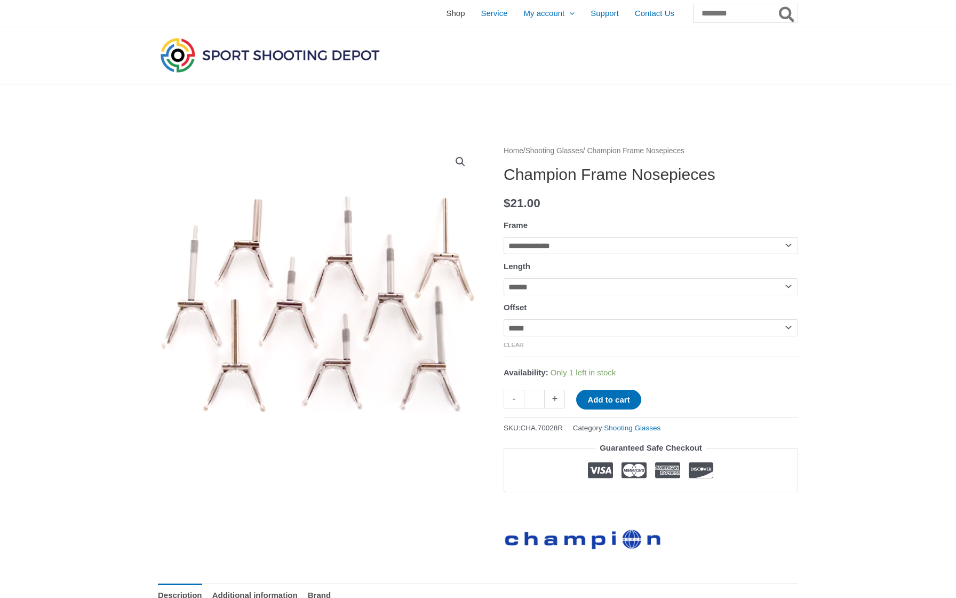
click at [446, 8] on span "Shop" at bounding box center [455, 13] width 19 height 27
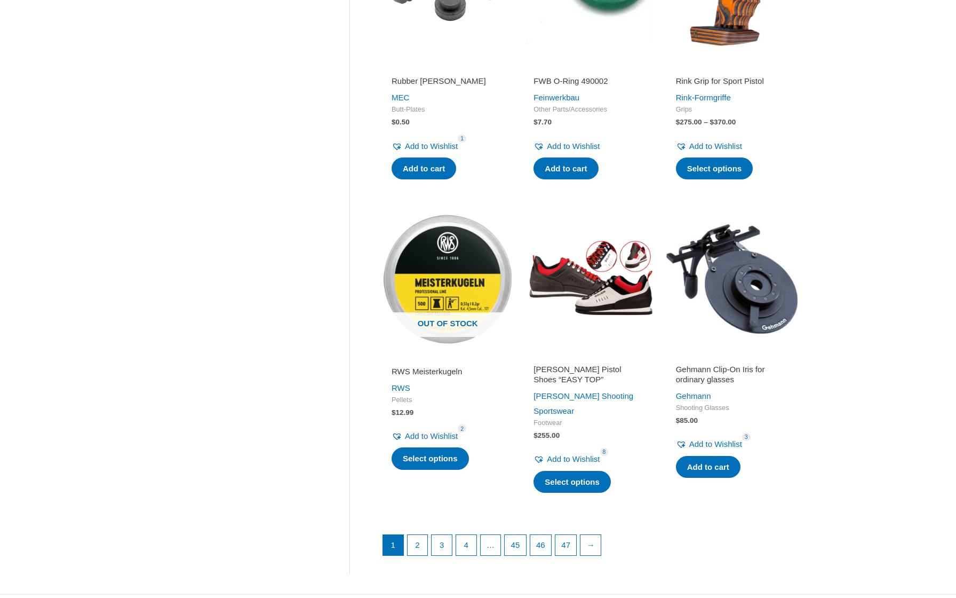
scroll to position [1202, 0]
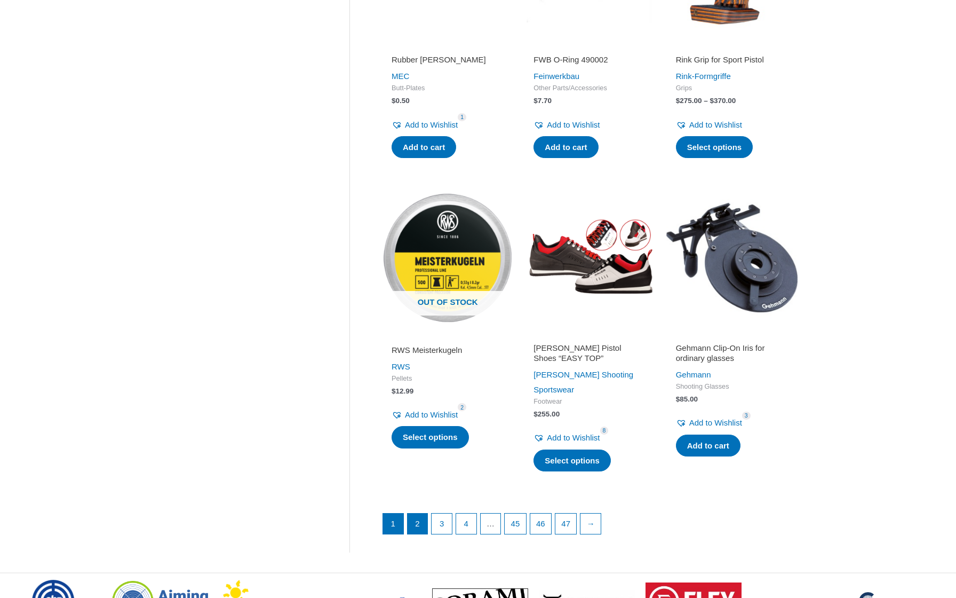
click at [420, 513] on link "2" at bounding box center [418, 523] width 20 height 20
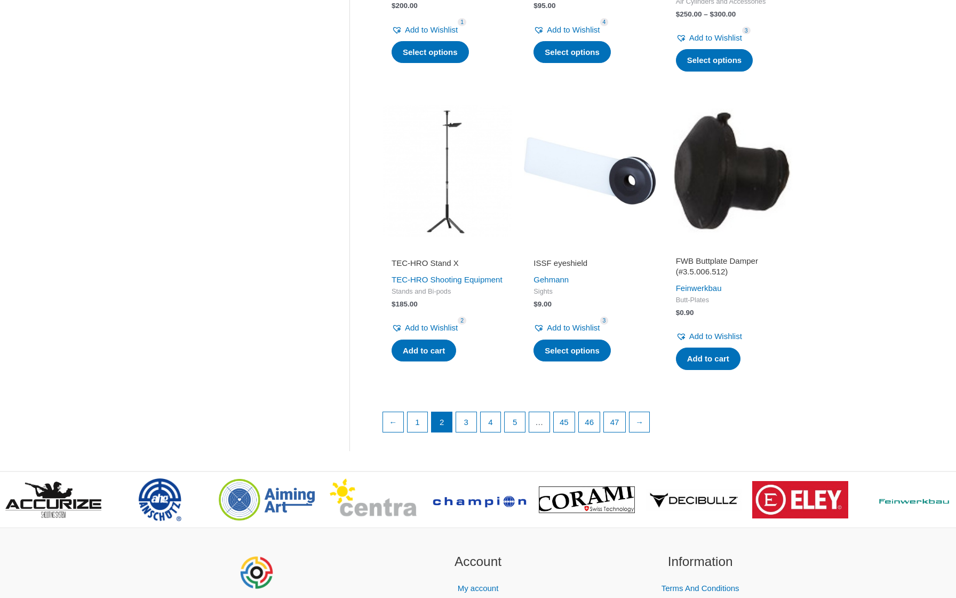
scroll to position [1297, 0]
click at [465, 413] on link "3" at bounding box center [466, 423] width 20 height 20
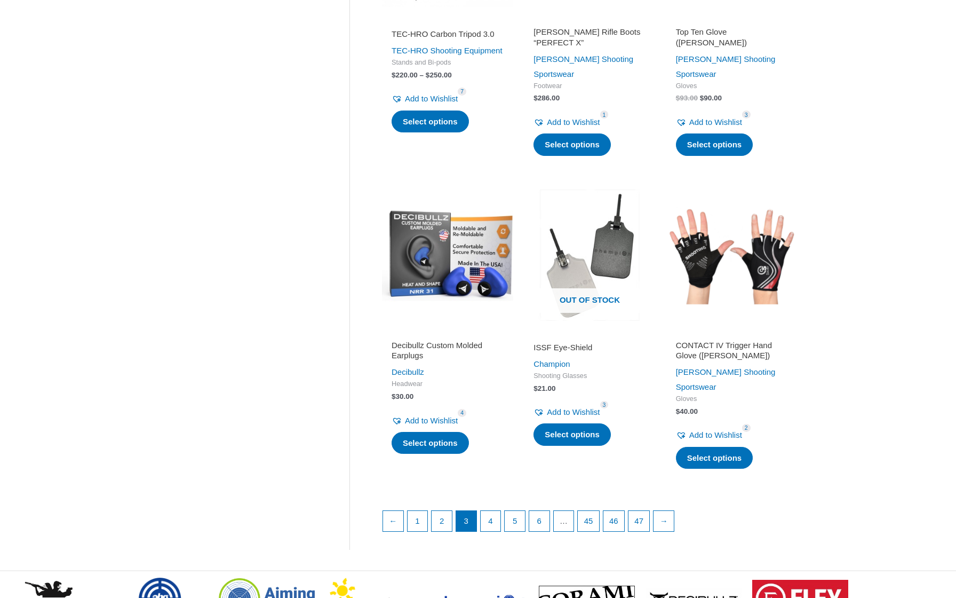
scroll to position [1271, 0]
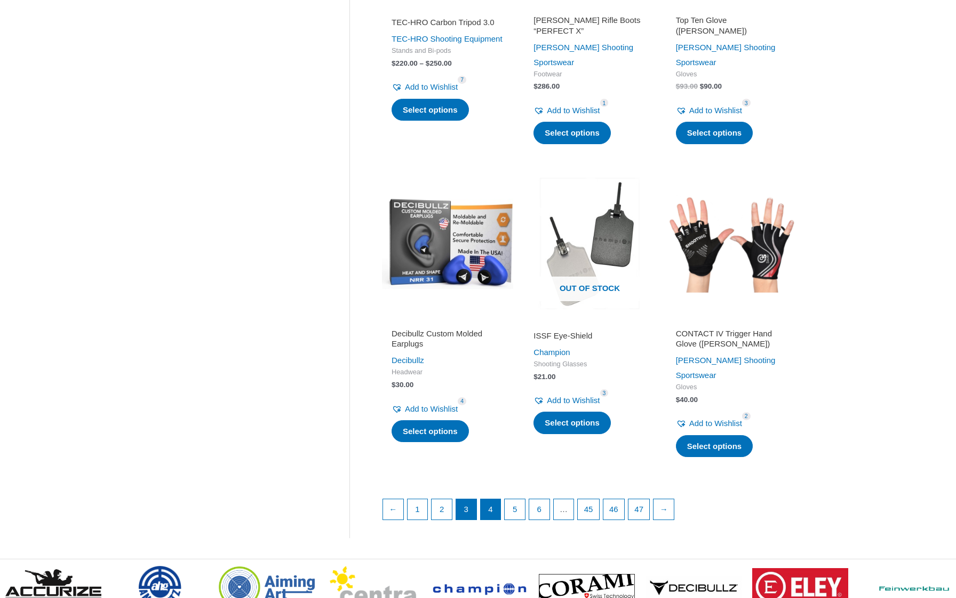
click at [497, 499] on link "4" at bounding box center [491, 509] width 20 height 20
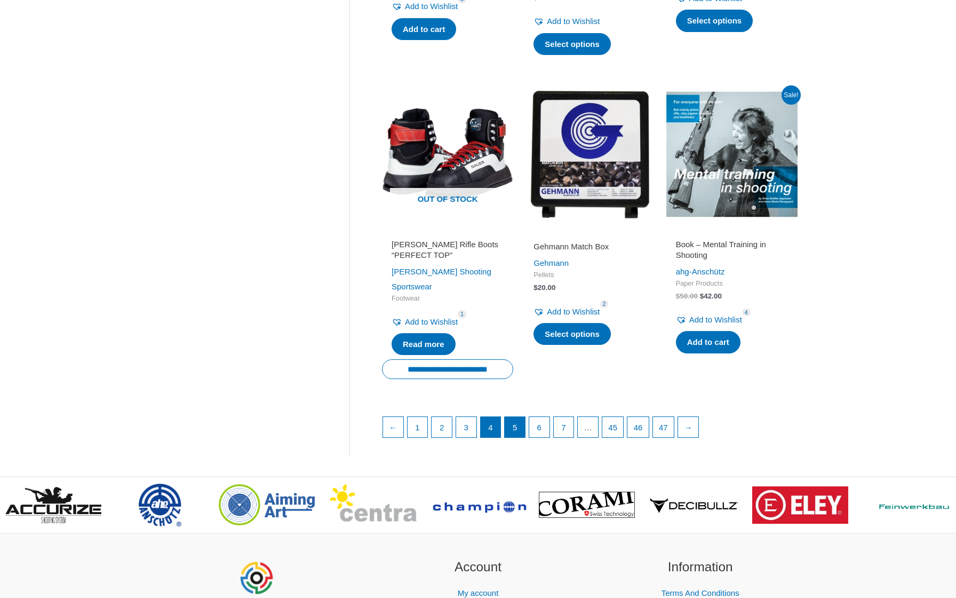
scroll to position [1352, 0]
click at [513, 416] on link "5" at bounding box center [515, 426] width 20 height 20
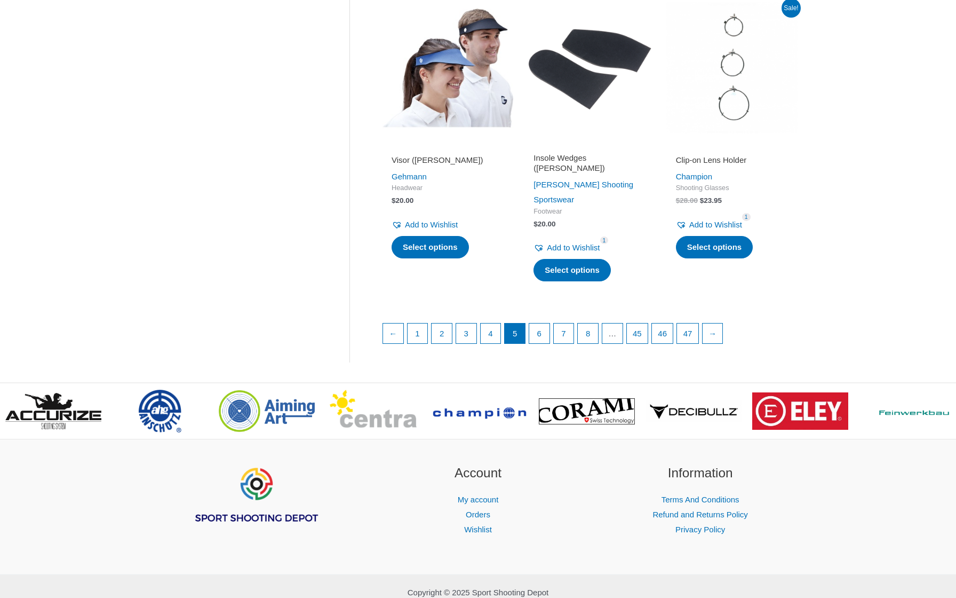
scroll to position [1423, 0]
click at [545, 324] on link "6" at bounding box center [539, 334] width 20 height 20
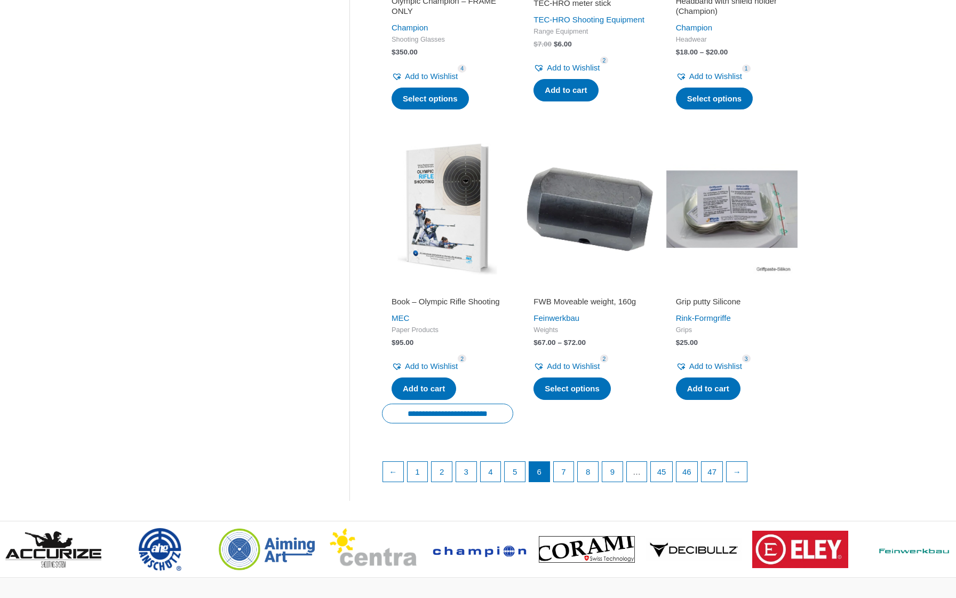
scroll to position [1315, 0]
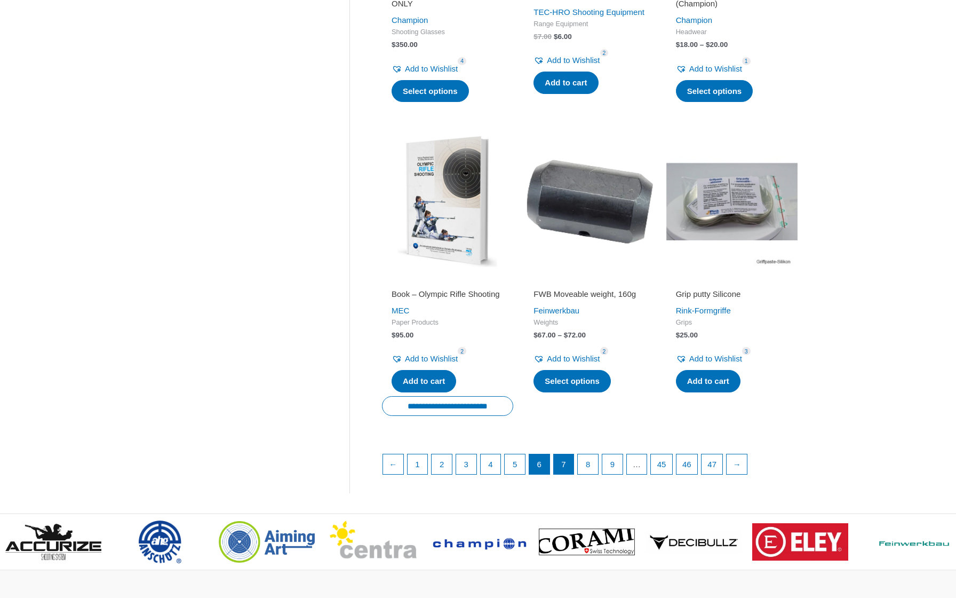
click at [569, 474] on link "7" at bounding box center [564, 464] width 20 height 20
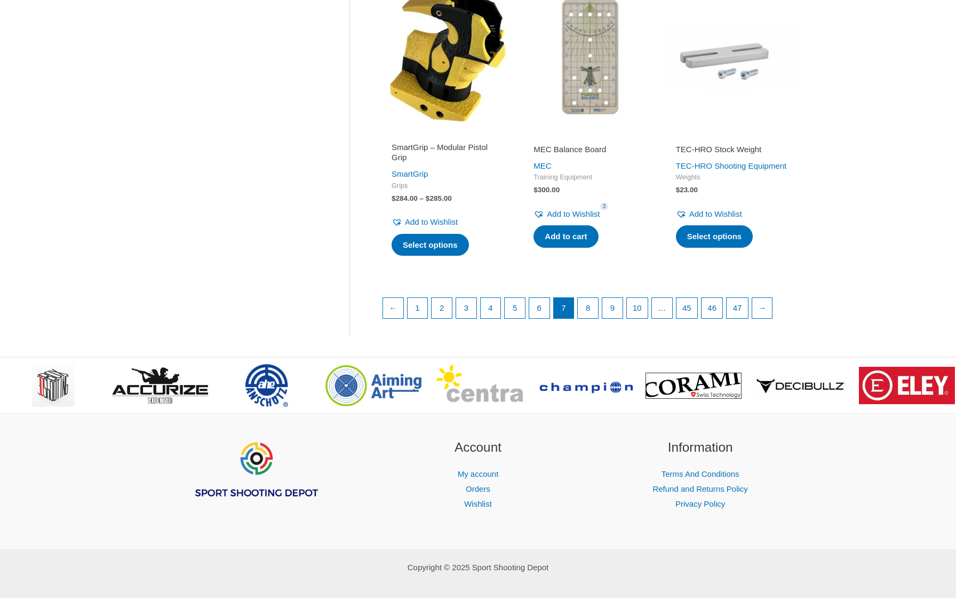
scroll to position [1440, 0]
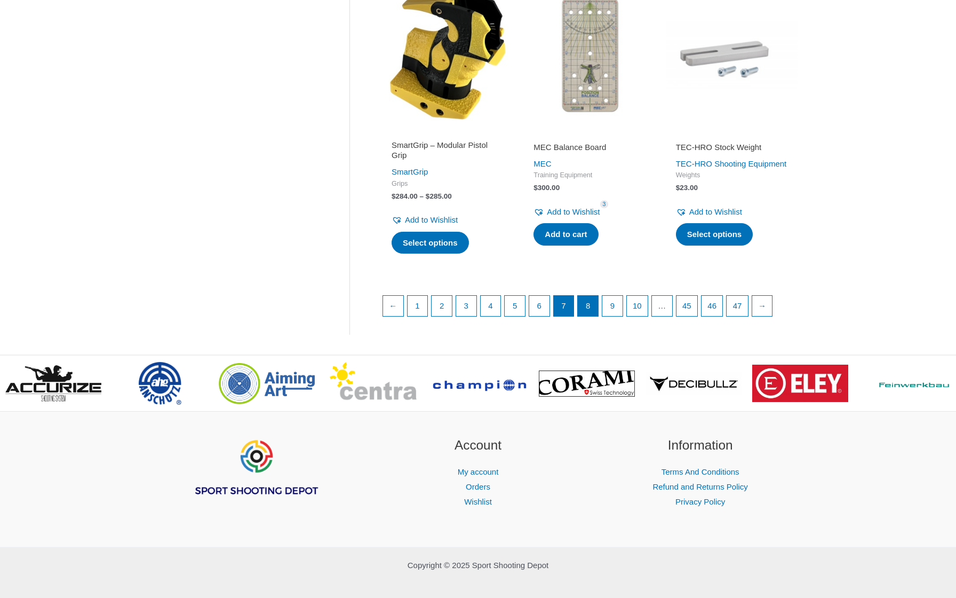
click at [592, 296] on link "8" at bounding box center [588, 306] width 20 height 20
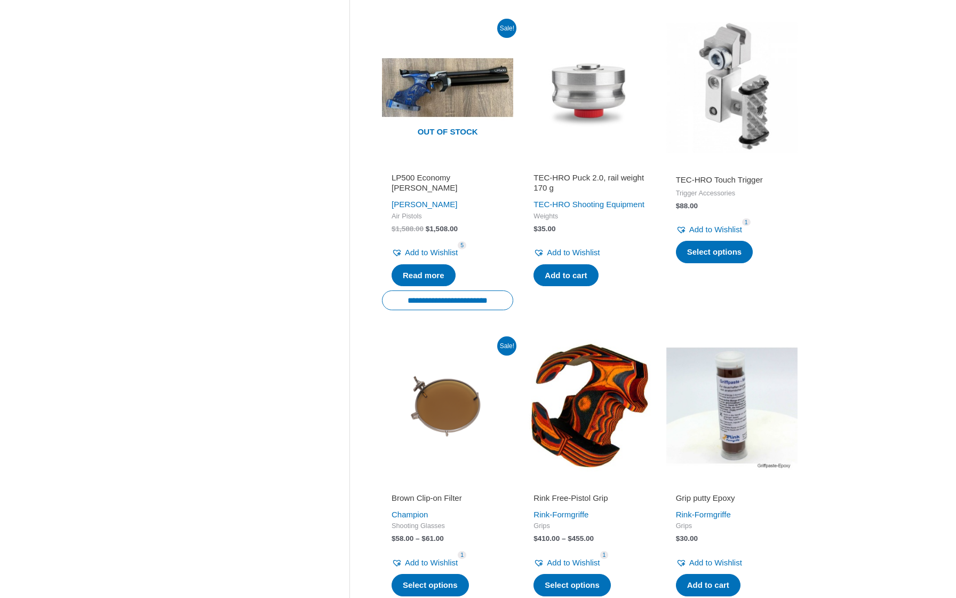
scroll to position [1150, 0]
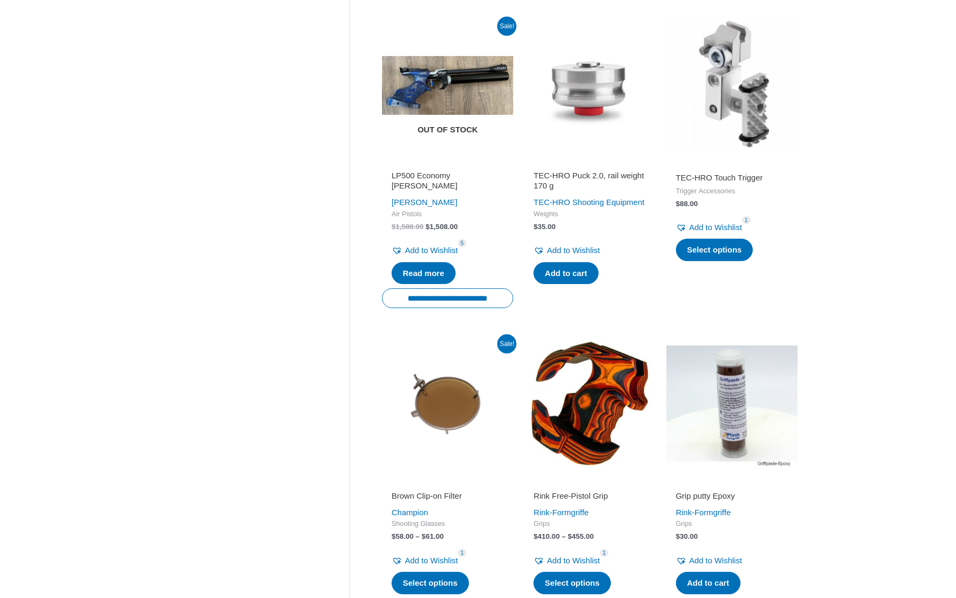
click at [454, 59] on img at bounding box center [447, 85] width 131 height 131
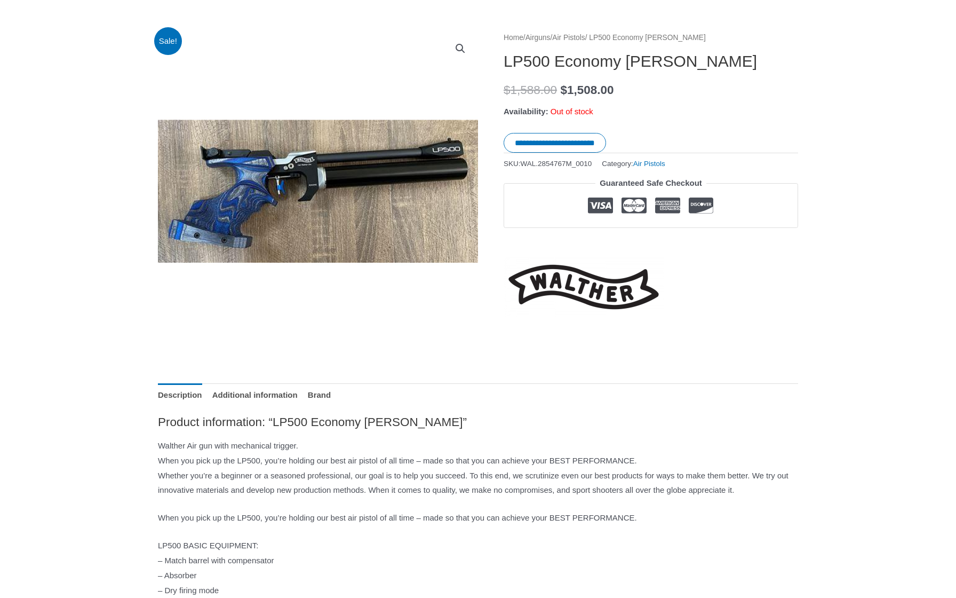
scroll to position [116, 0]
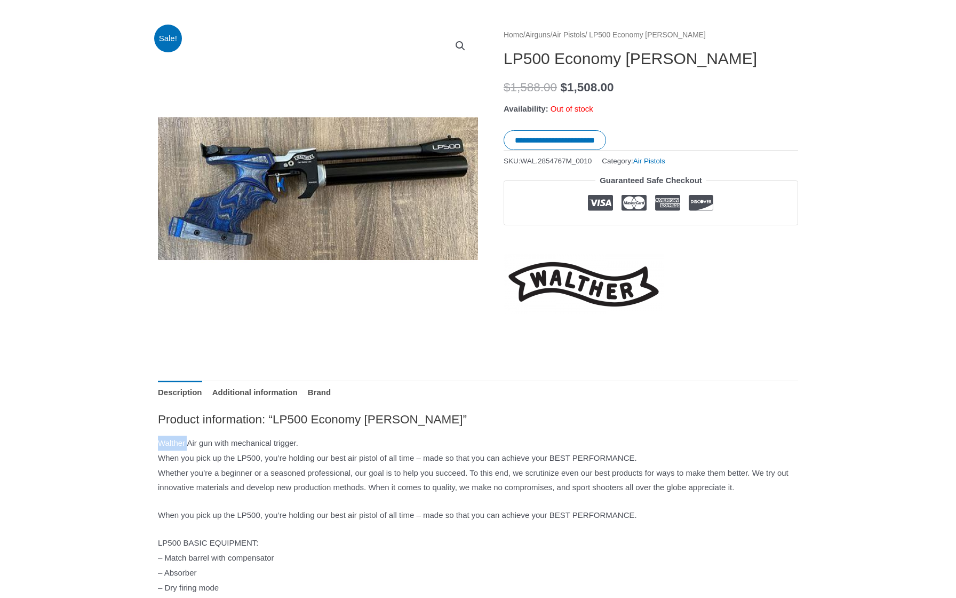
drag, startPoint x: 158, startPoint y: 440, endPoint x: 191, endPoint y: 442, distance: 32.6
click at [191, 442] on p "Walther Air gun with mechanical trigger. When you pick up the LP500, you’re hol…" at bounding box center [478, 465] width 640 height 59
copy p "[PERSON_NAME]"
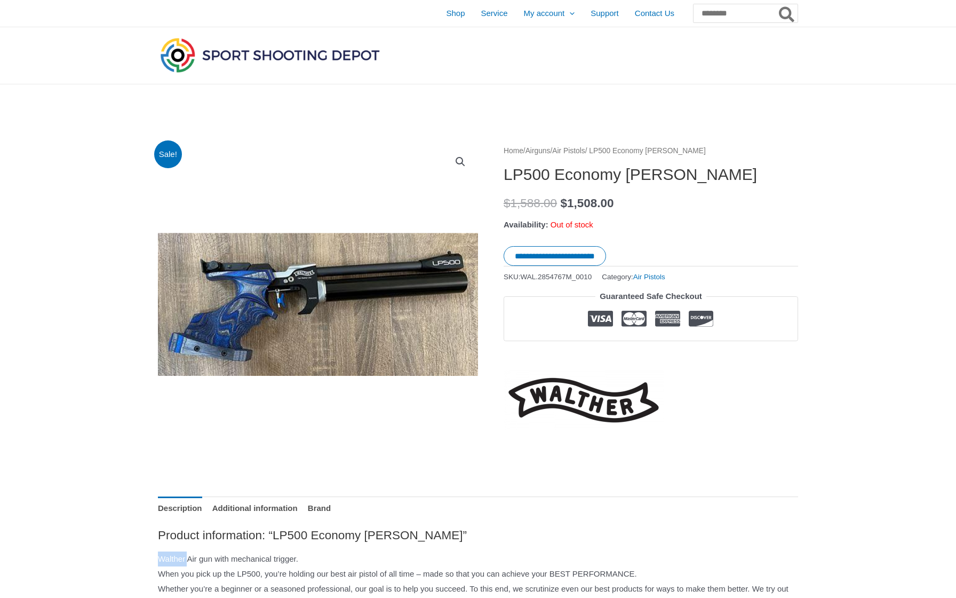
scroll to position [0, 0]
click at [698, 13] on input "Search for:" at bounding box center [745, 13] width 105 height 19
paste input "*******"
type input "*******"
click at [787, 13] on button "Search" at bounding box center [787, 13] width 21 height 19
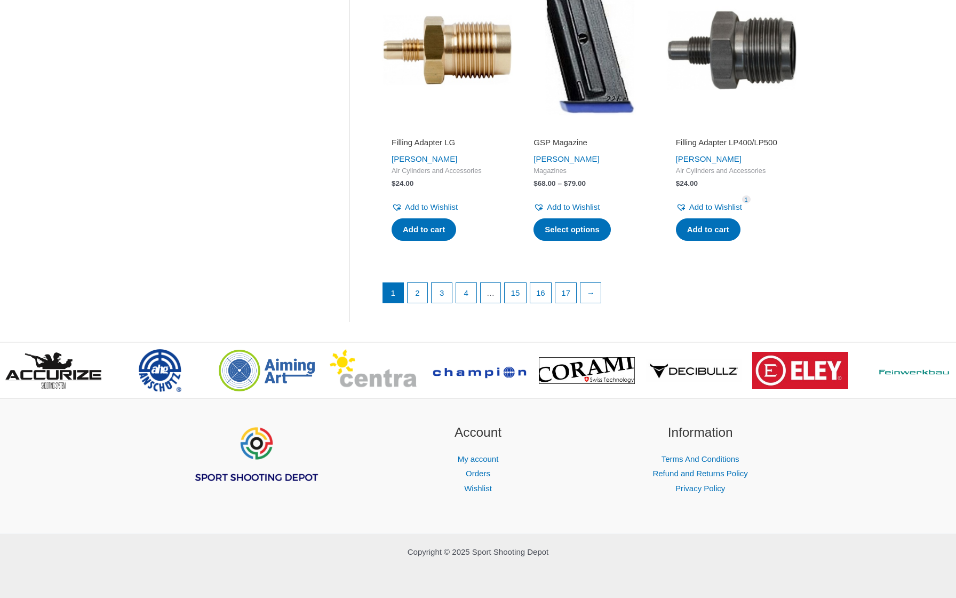
scroll to position [1502, 0]
click at [418, 286] on link "2" at bounding box center [418, 293] width 20 height 20
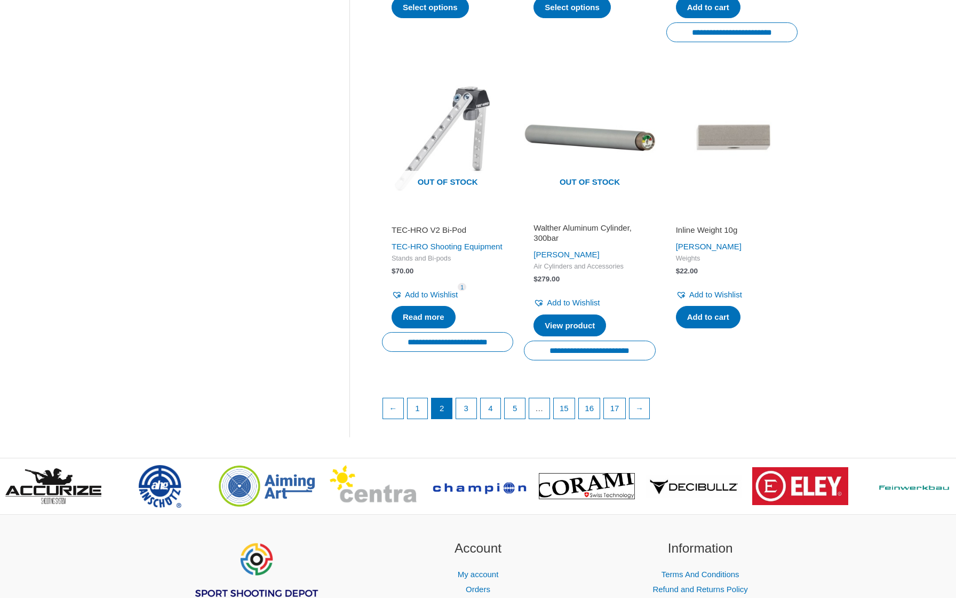
scroll to position [1544, 0]
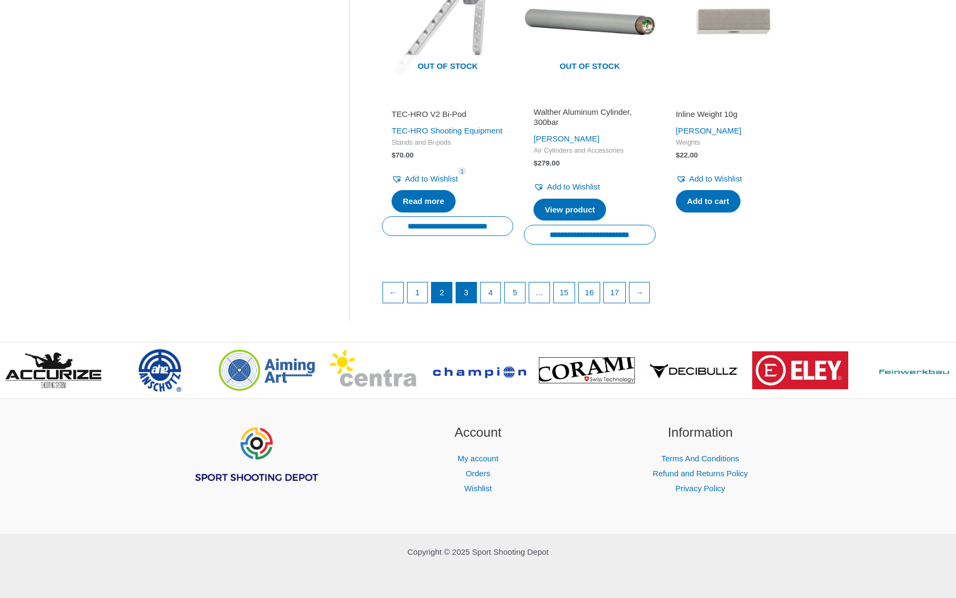
click at [472, 293] on link "3" at bounding box center [466, 292] width 20 height 20
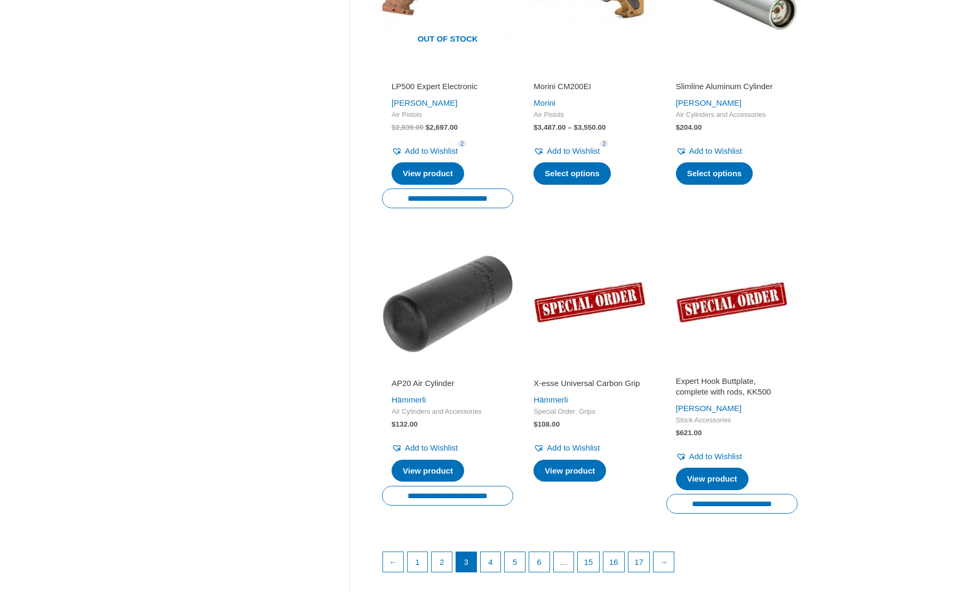
scroll to position [1259, 0]
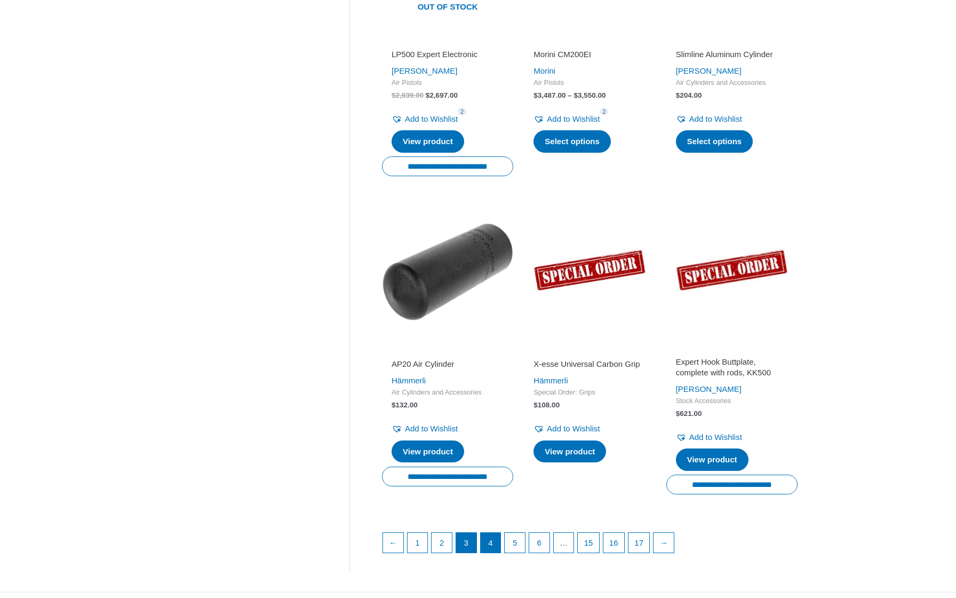
click at [487, 533] on link "4" at bounding box center [491, 543] width 20 height 20
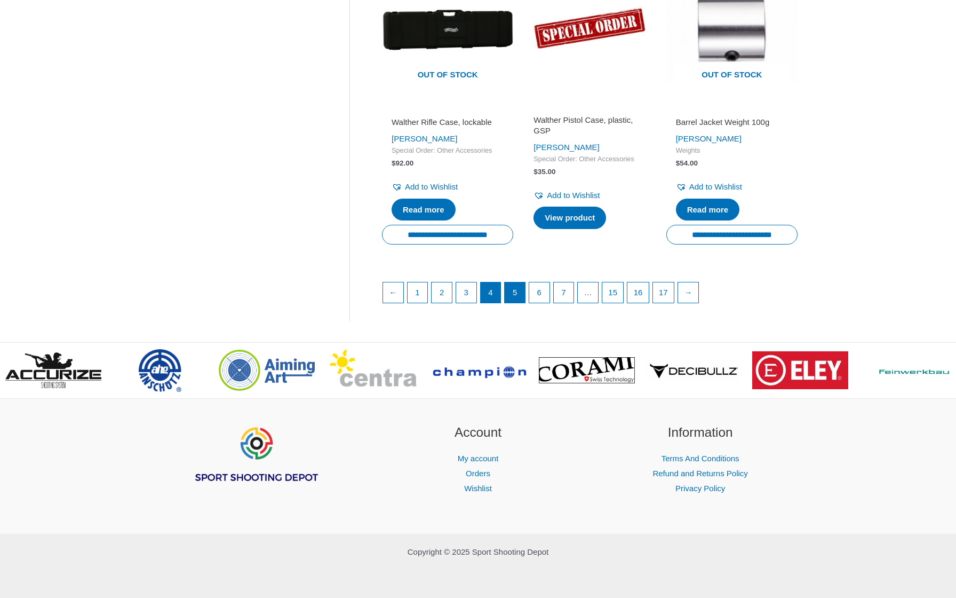
scroll to position [1504, 0]
click at [518, 292] on link "5" at bounding box center [515, 292] width 20 height 20
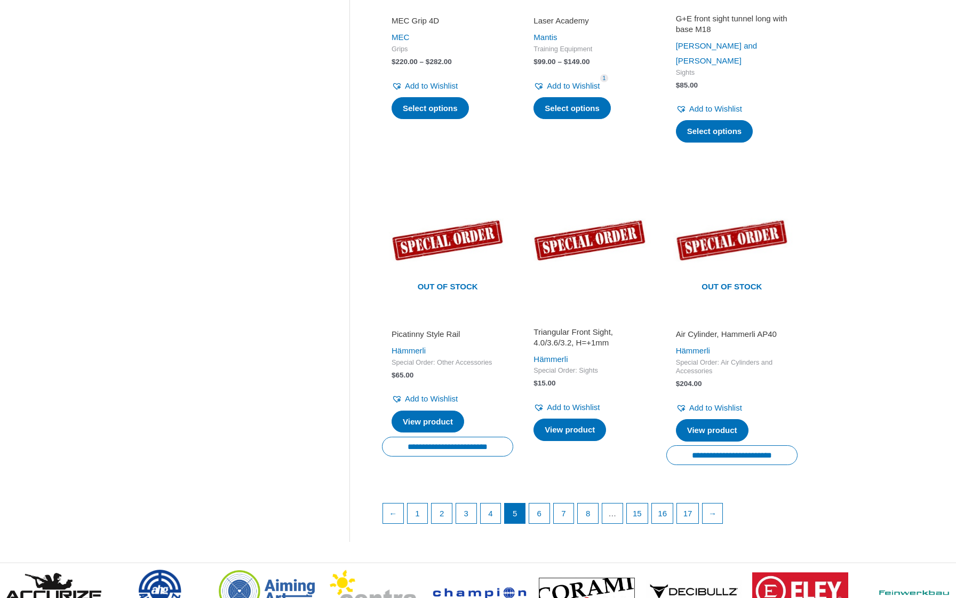
scroll to position [1280, 0]
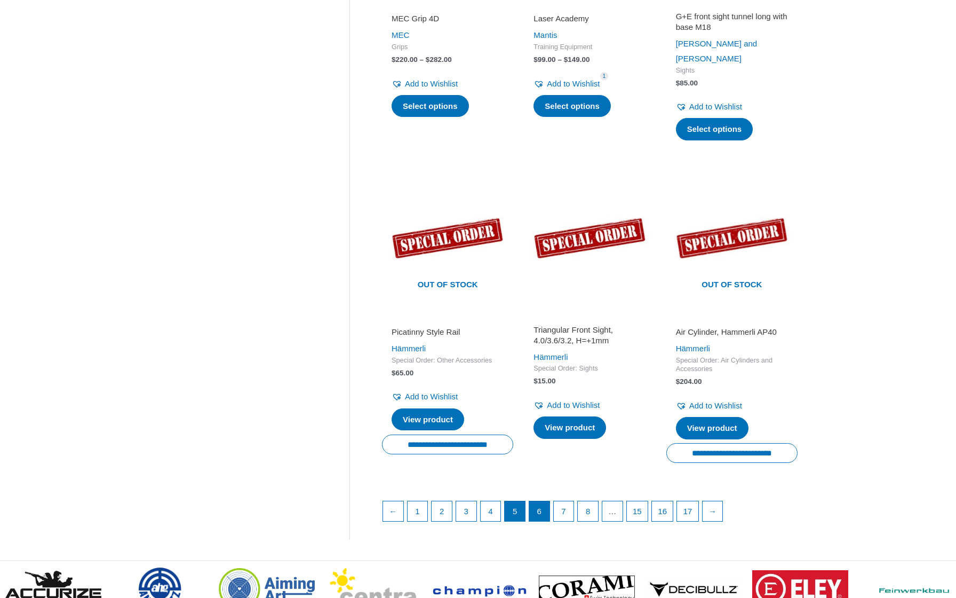
click at [537, 501] on link "6" at bounding box center [539, 511] width 20 height 20
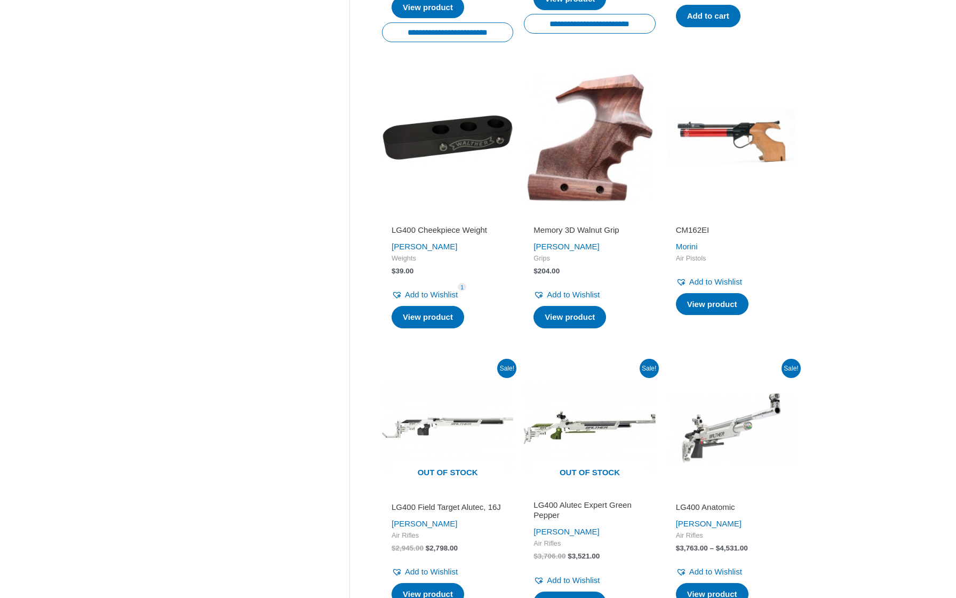
scroll to position [789, 0]
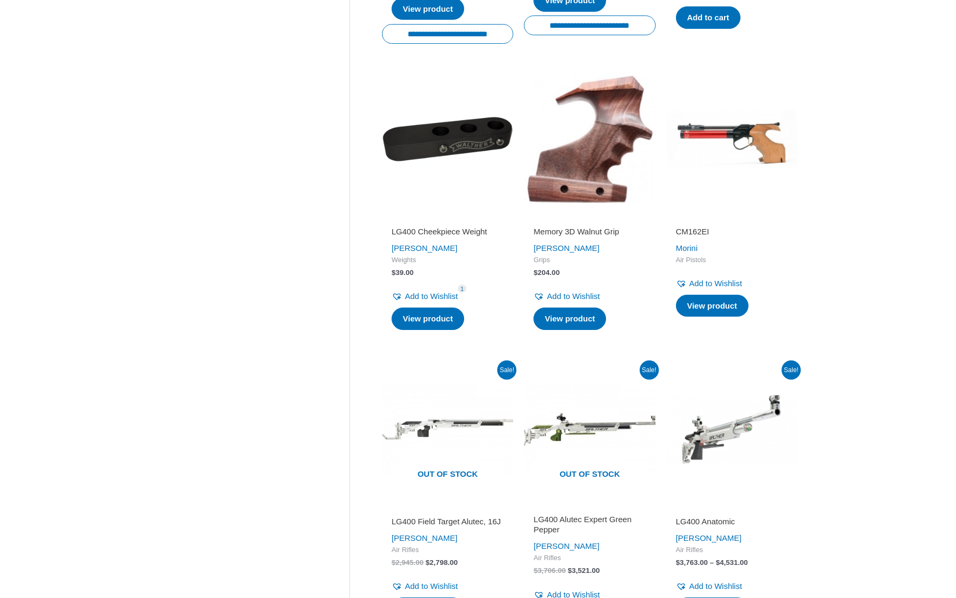
click at [427, 145] on img at bounding box center [447, 138] width 131 height 131
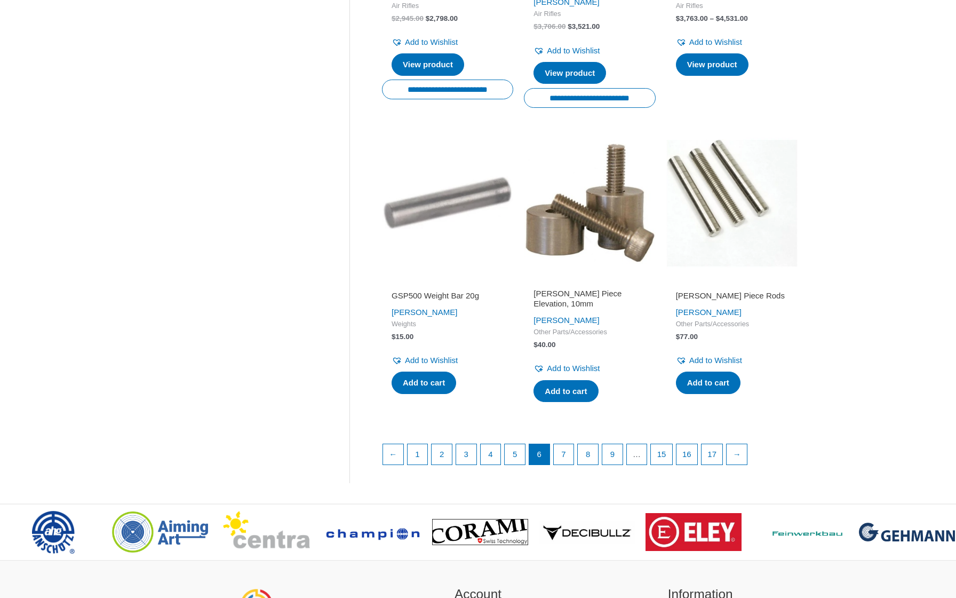
scroll to position [1333, 0]
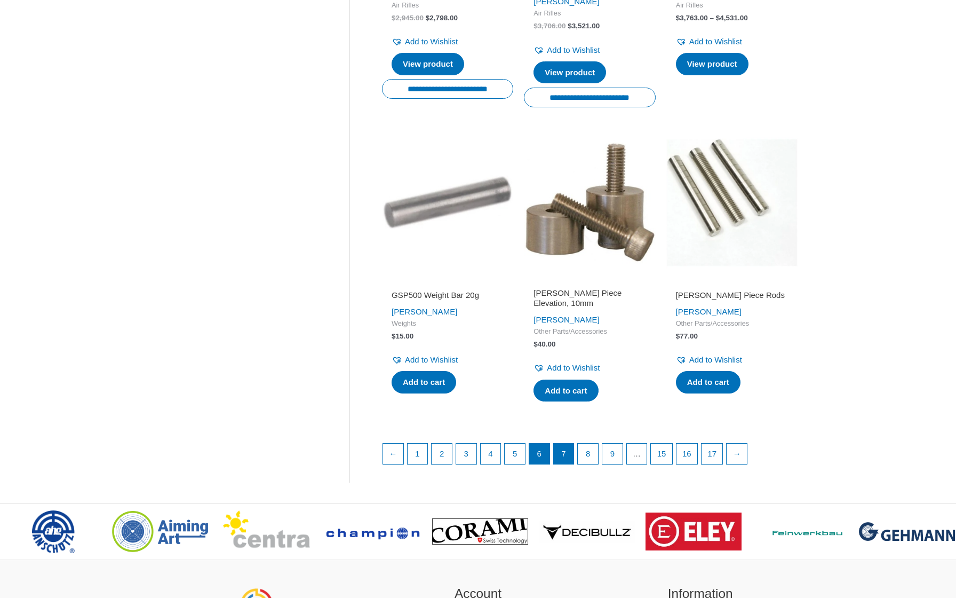
click at [565, 446] on link "7" at bounding box center [564, 454] width 20 height 20
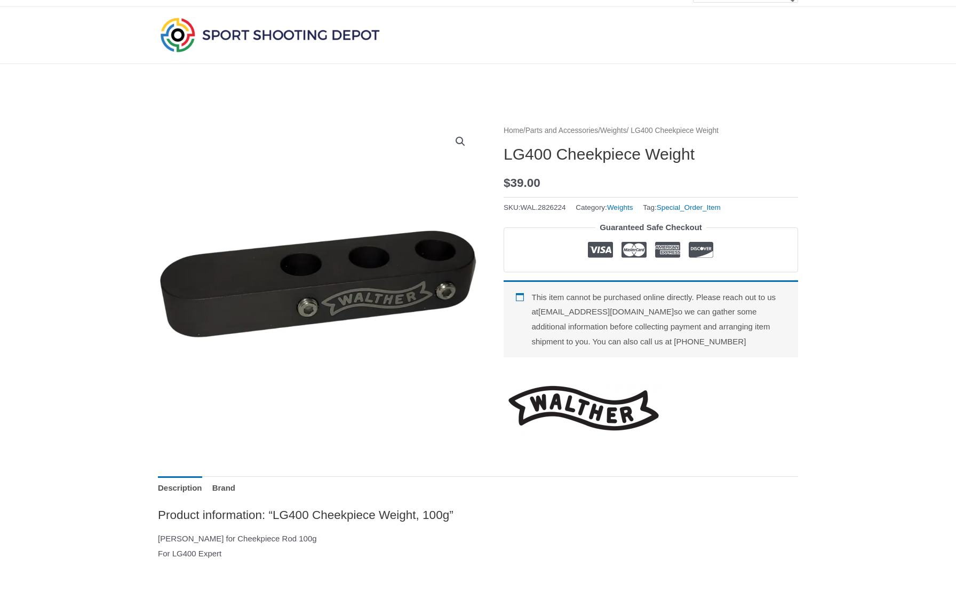
scroll to position [27, 0]
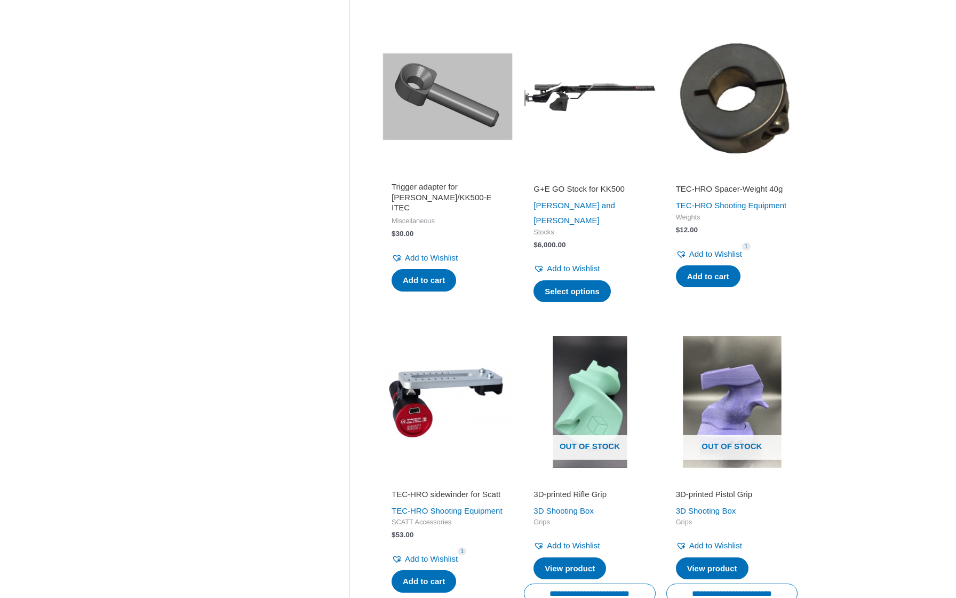
scroll to position [1245, 0]
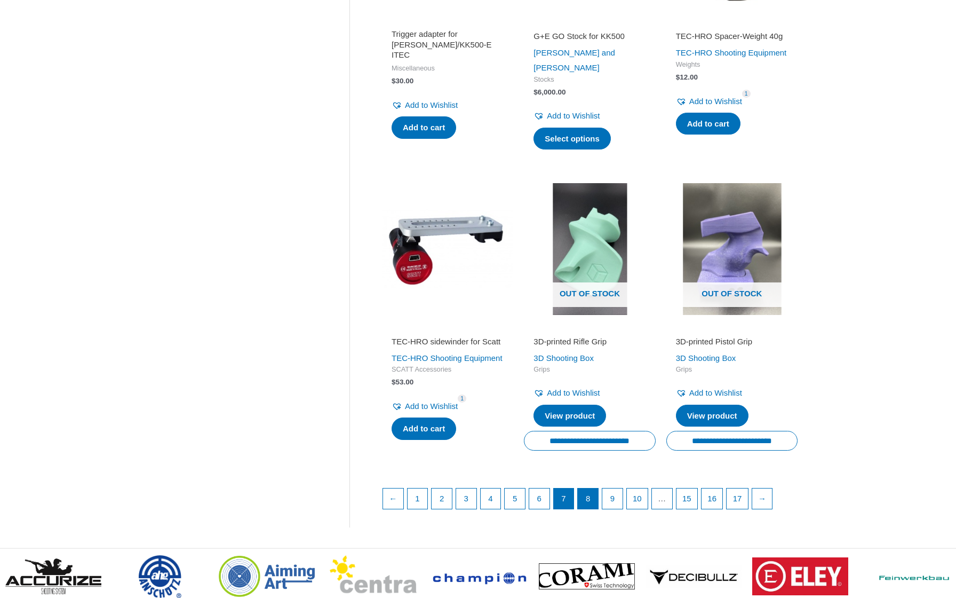
click at [598, 509] on link "8" at bounding box center [588, 498] width 20 height 20
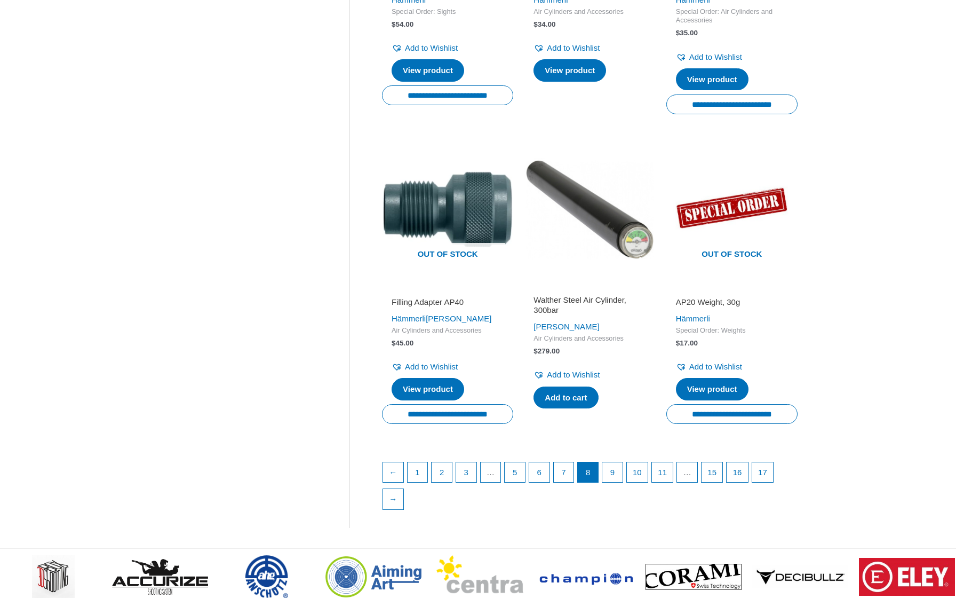
scroll to position [1347, 0]
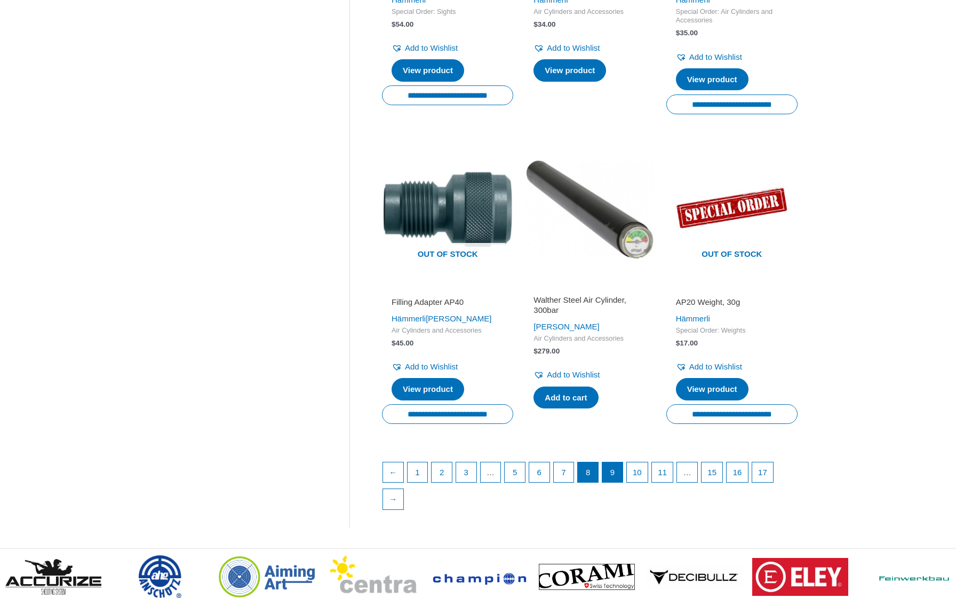
click at [616, 482] on link "9" at bounding box center [613, 472] width 20 height 20
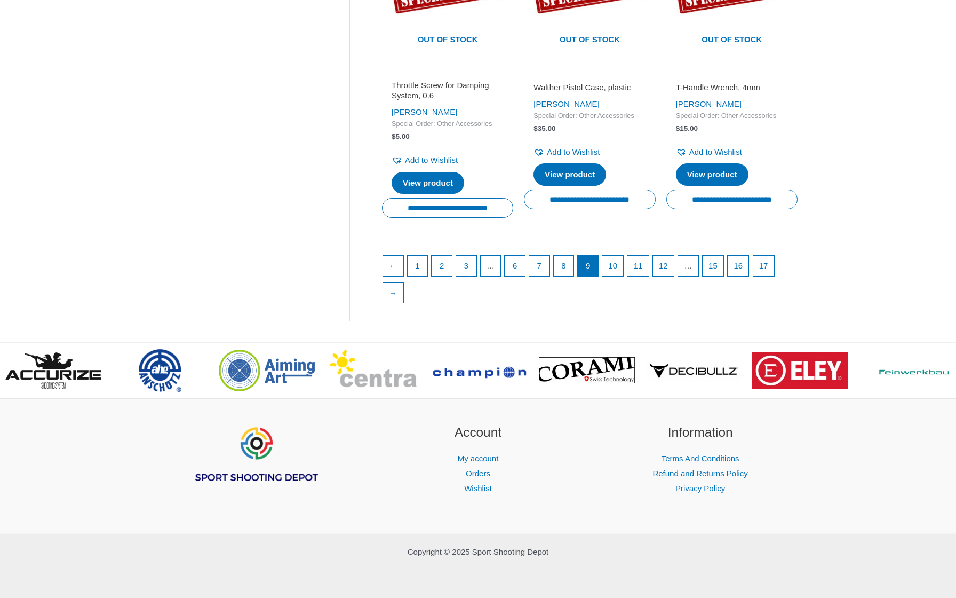
scroll to position [1566, 0]
click at [617, 262] on link "10" at bounding box center [613, 266] width 21 height 20
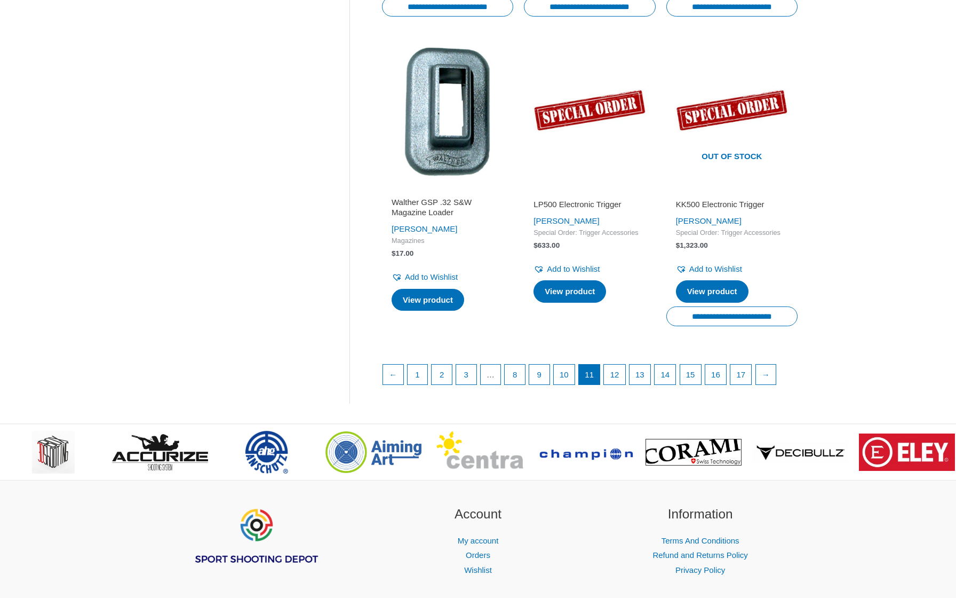
scroll to position [1420, 0]
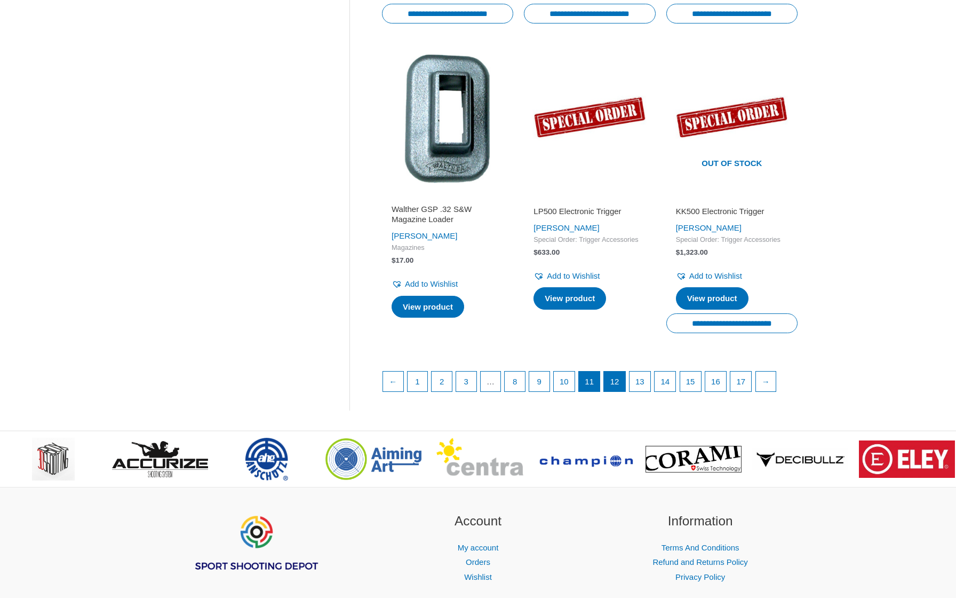
click at [616, 383] on link "12" at bounding box center [614, 381] width 21 height 20
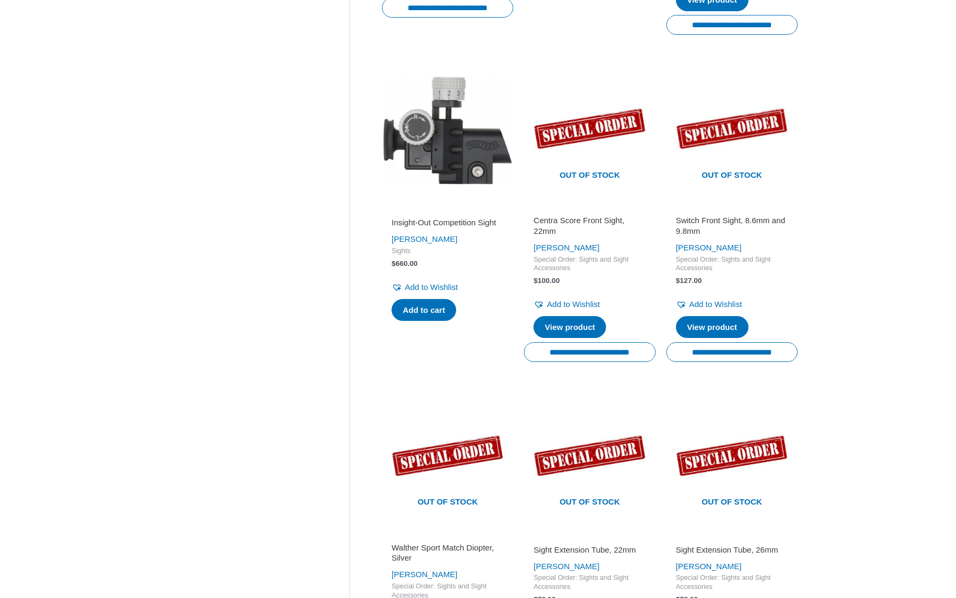
scroll to position [1573, 0]
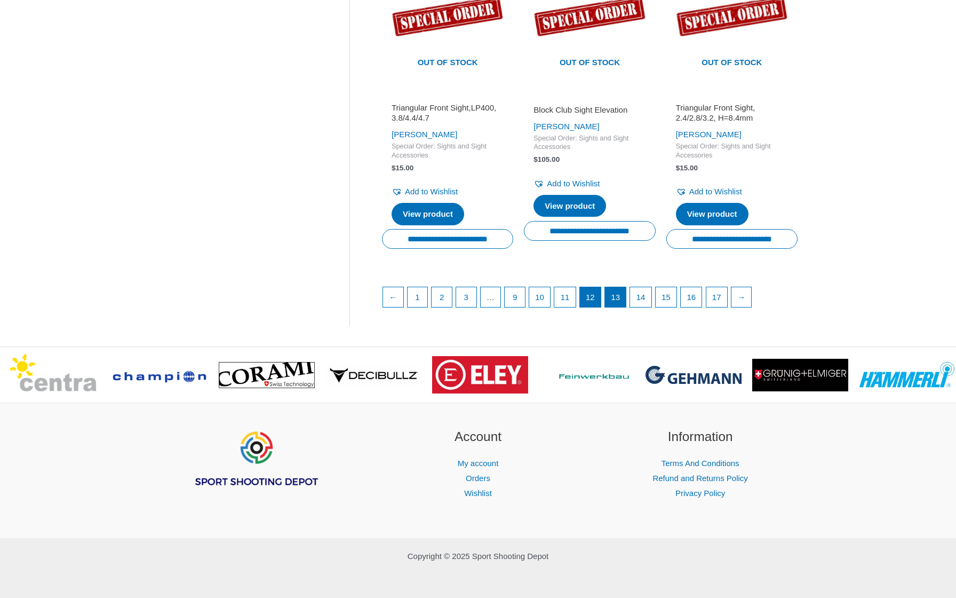
click at [618, 294] on link "13" at bounding box center [615, 297] width 21 height 20
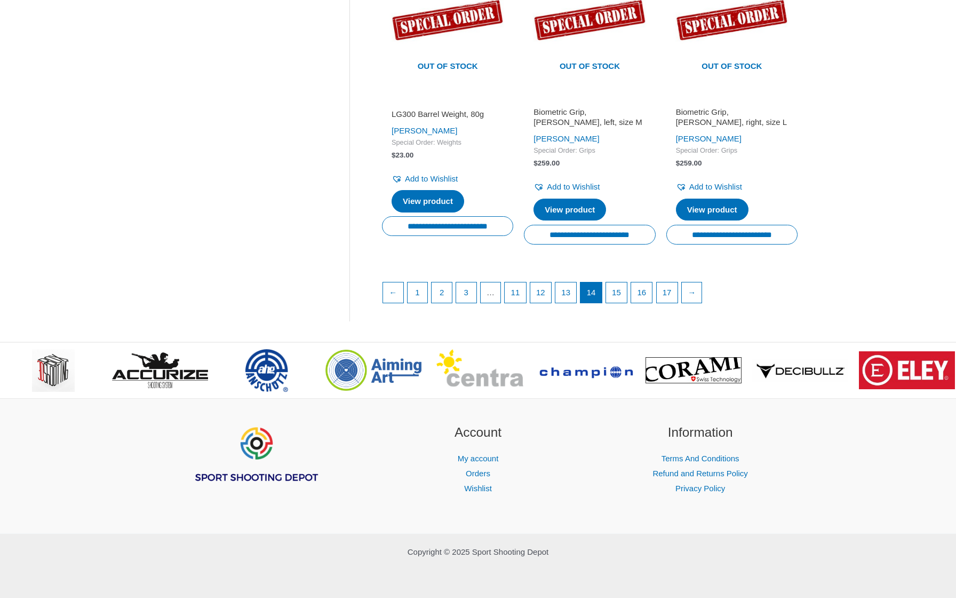
scroll to position [1509, 0]
click at [626, 295] on link "15" at bounding box center [616, 292] width 21 height 20
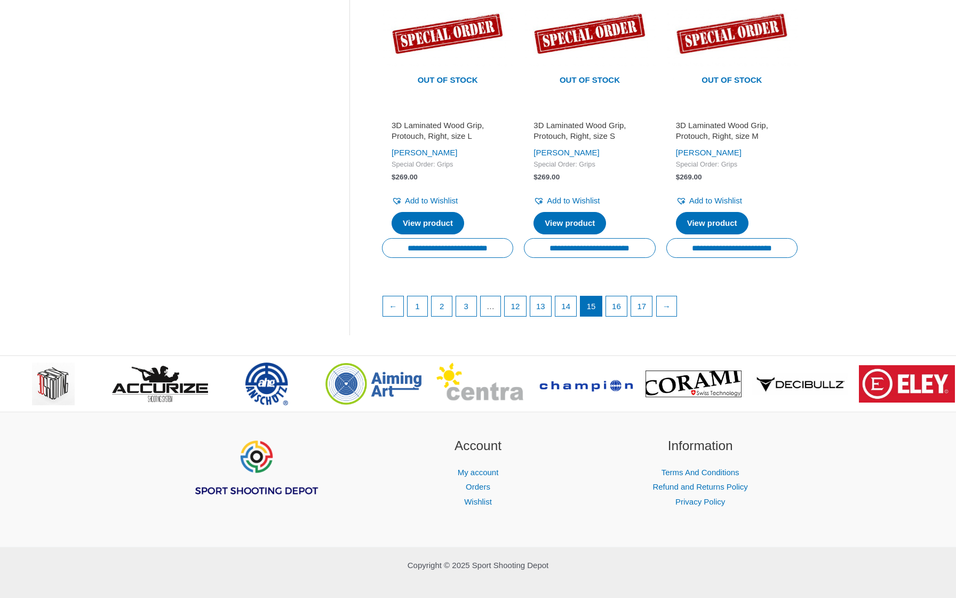
scroll to position [1530, 0]
click at [617, 299] on link "16" at bounding box center [616, 307] width 21 height 20
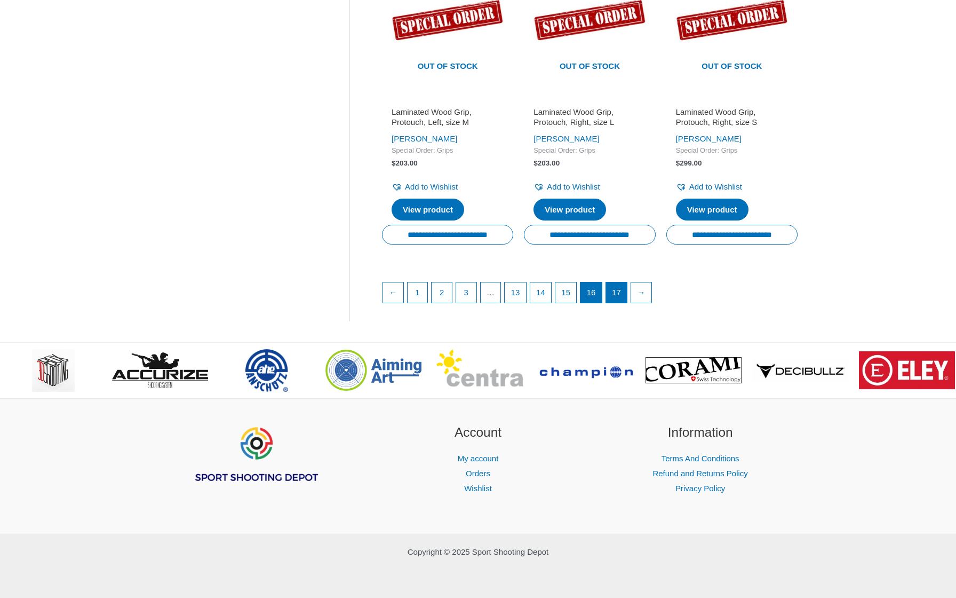
scroll to position [1515, 0]
click at [627, 292] on link "17" at bounding box center [616, 292] width 21 height 20
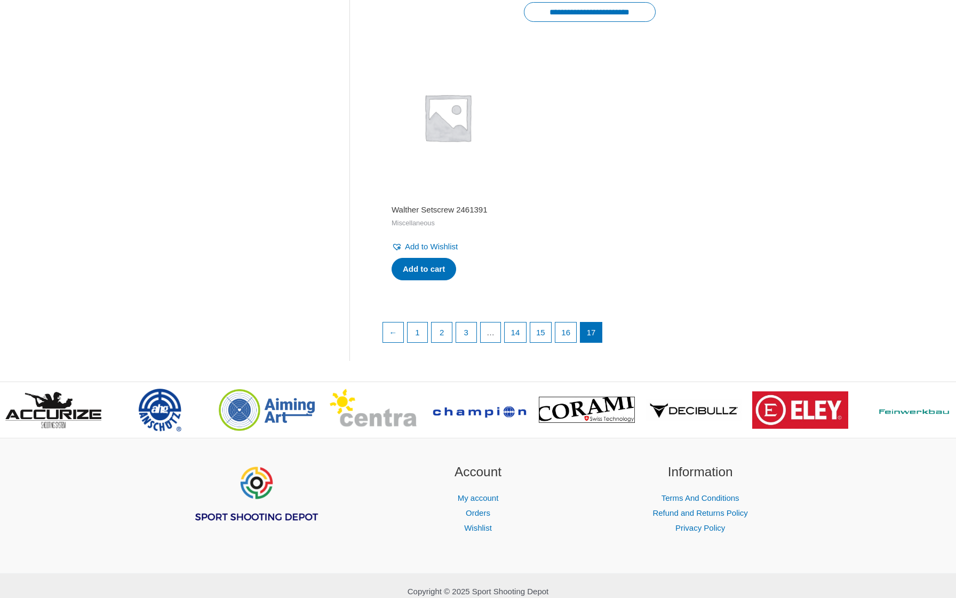
scroll to position [1421, 0]
click at [377, 421] on img at bounding box center [374, 410] width 88 height 43
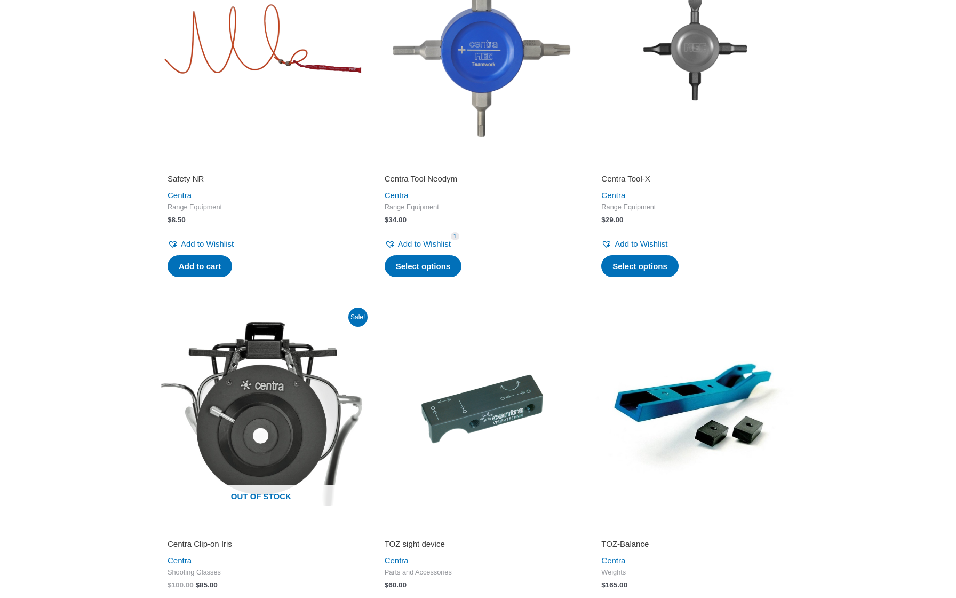
scroll to position [374, 0]
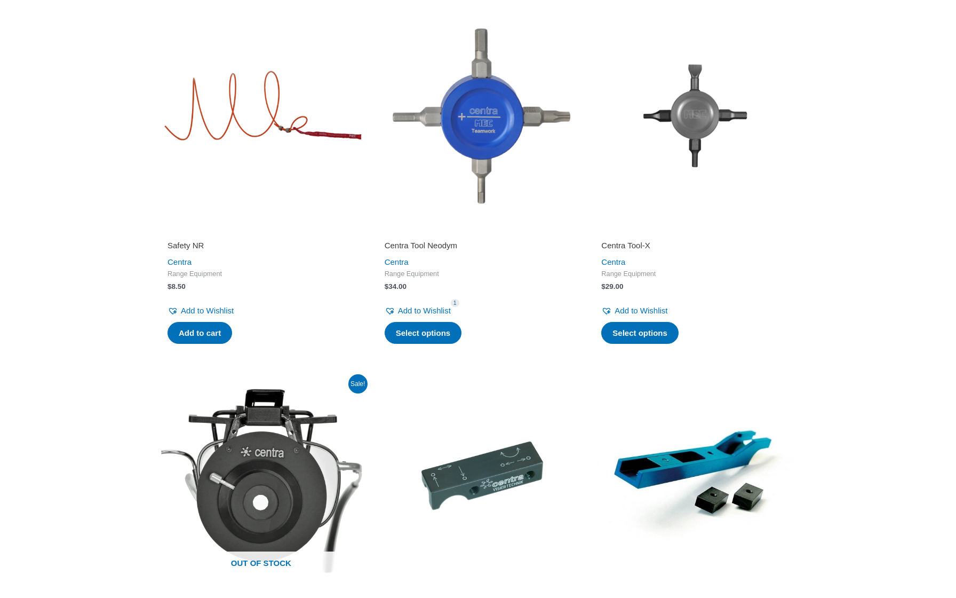
click at [492, 114] on img at bounding box center [478, 116] width 207 height 207
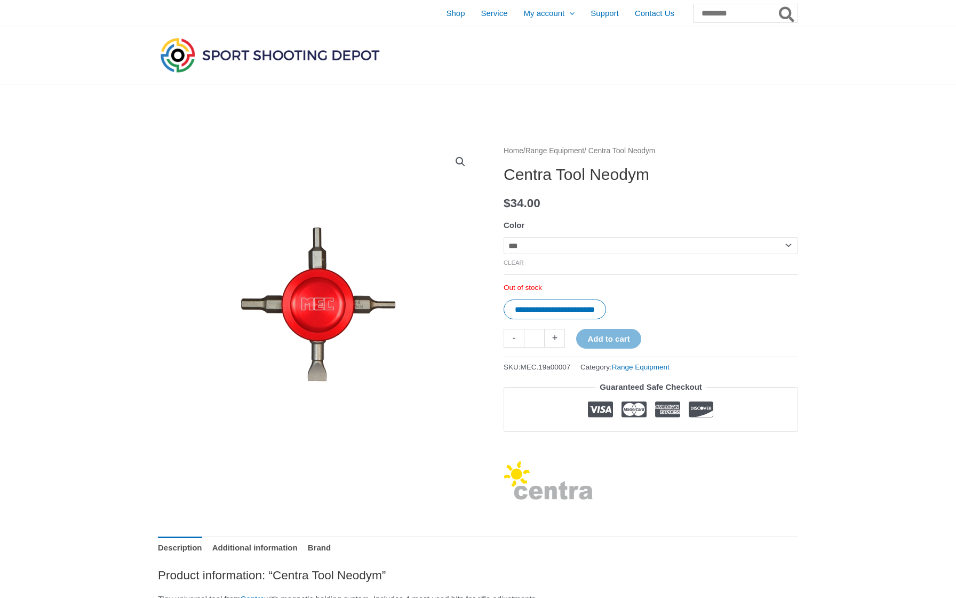
select select "****"
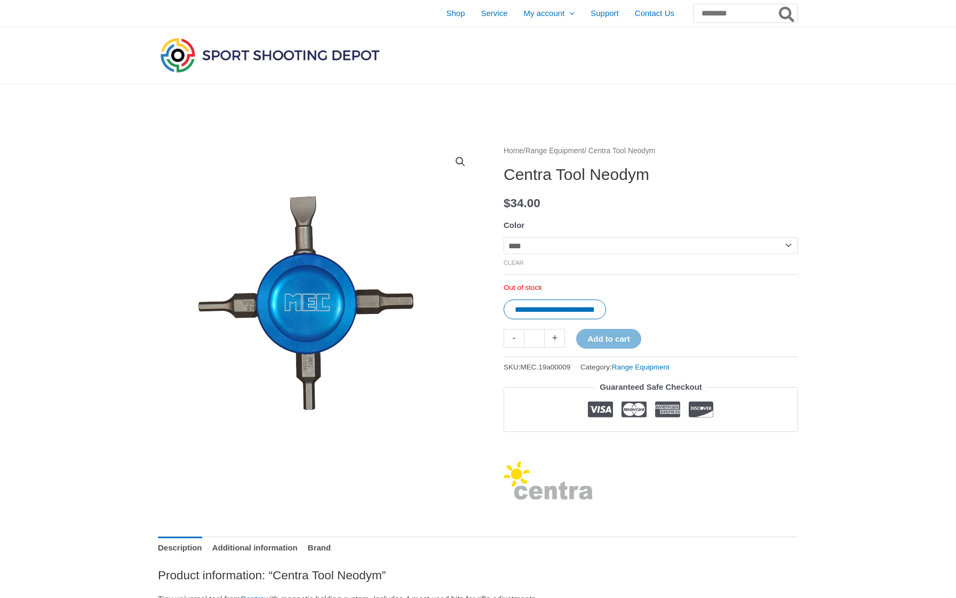
click at [339, 278] on img at bounding box center [311, 312] width 427 height 427
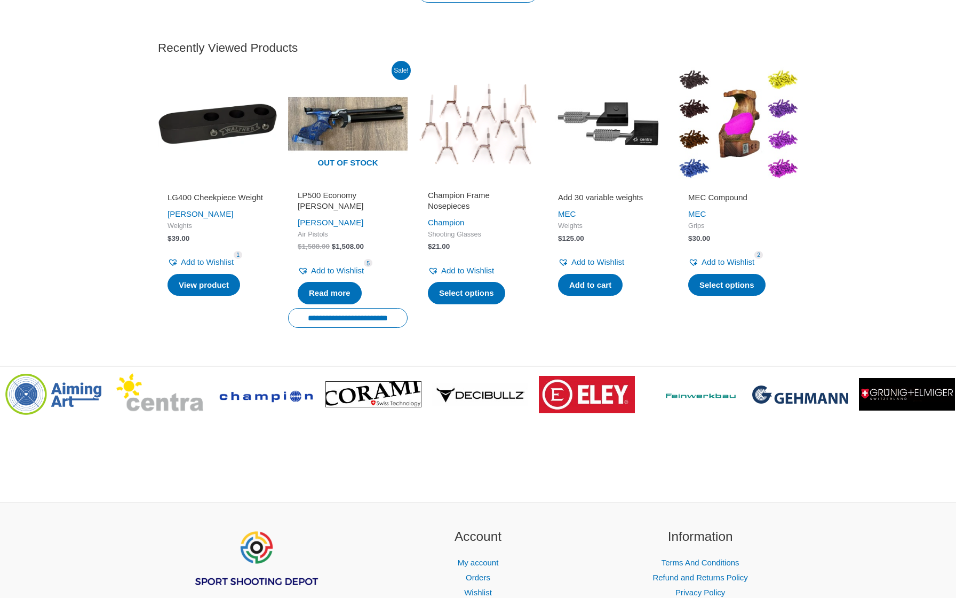
scroll to position [1381, 0]
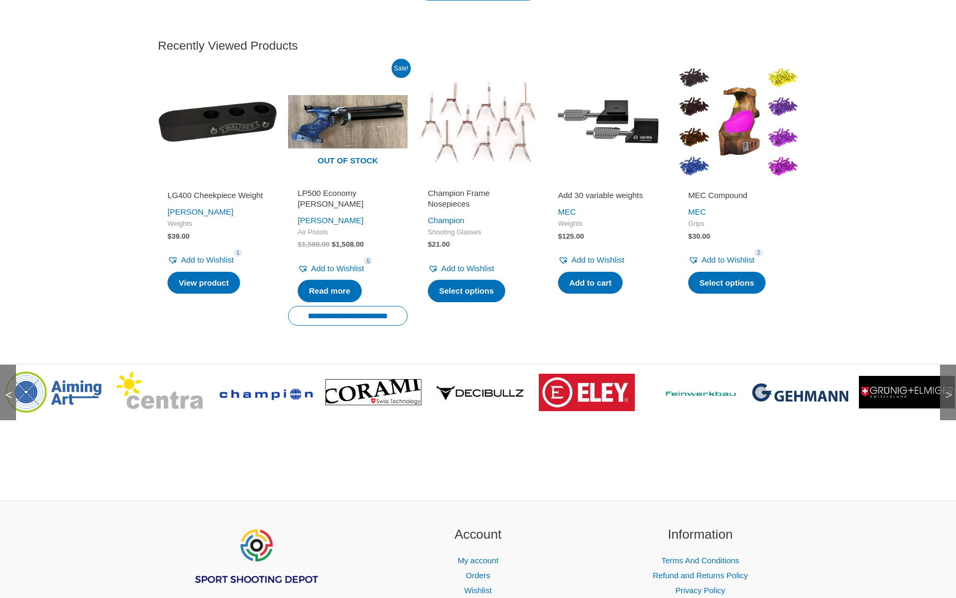
click at [69, 373] on img at bounding box center [53, 391] width 96 height 41
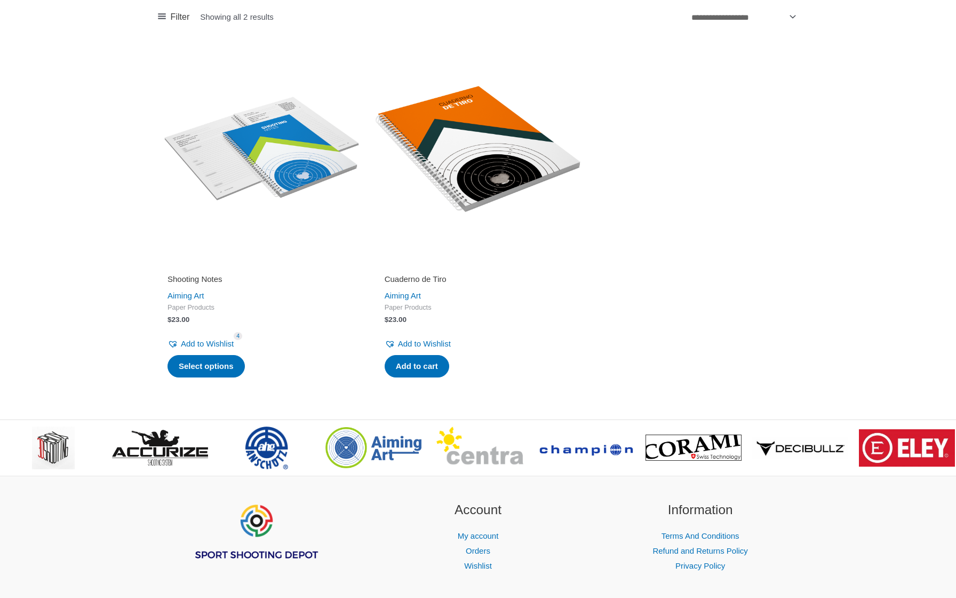
scroll to position [1247, 0]
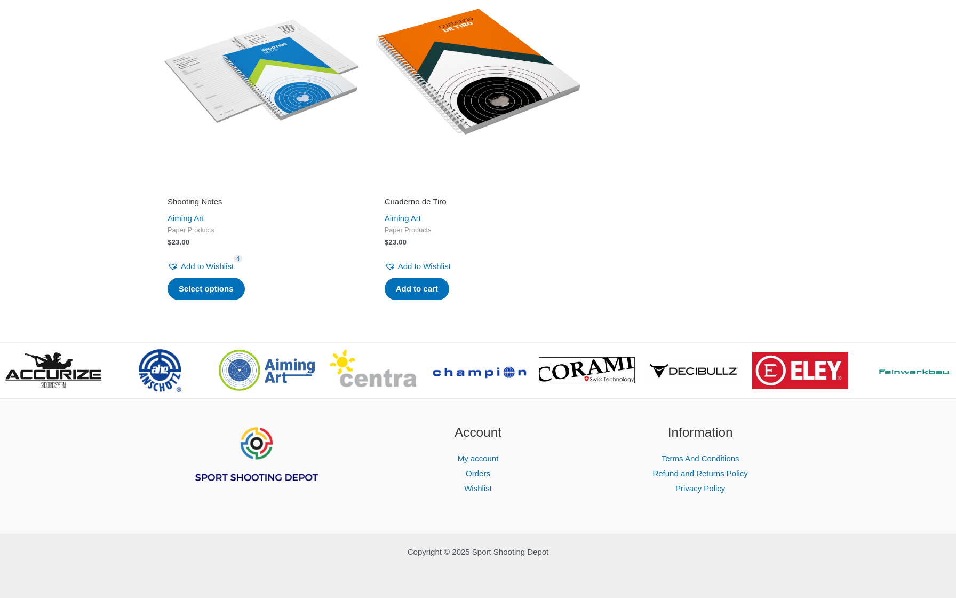
click at [322, 89] on img at bounding box center [261, 72] width 207 height 207
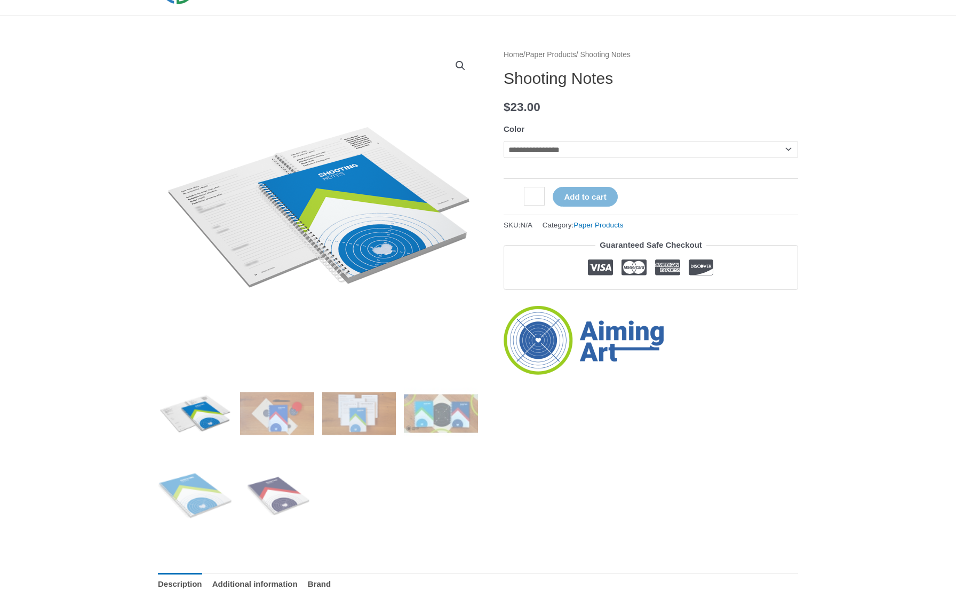
scroll to position [70, 0]
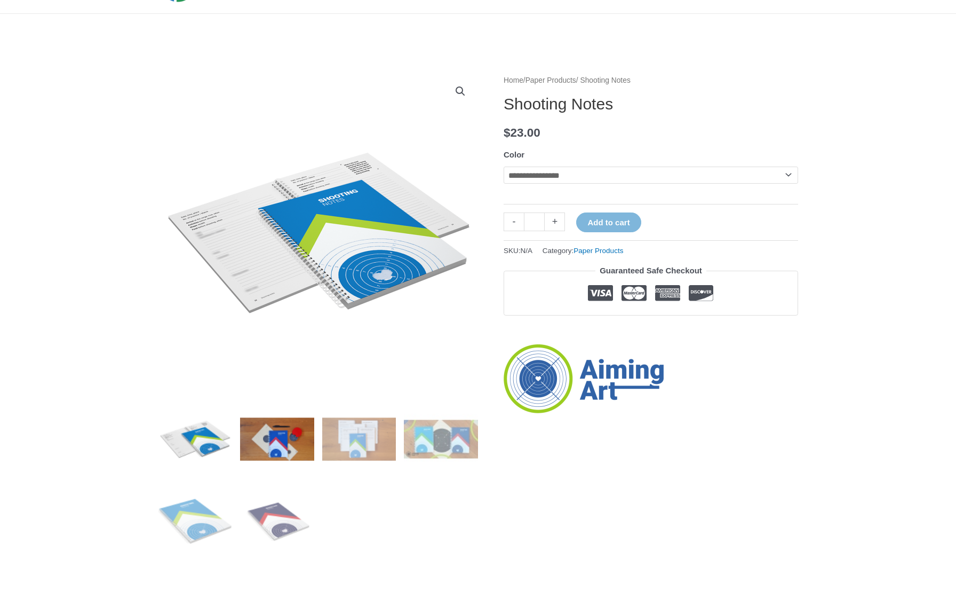
click at [275, 440] on img at bounding box center [277, 439] width 74 height 74
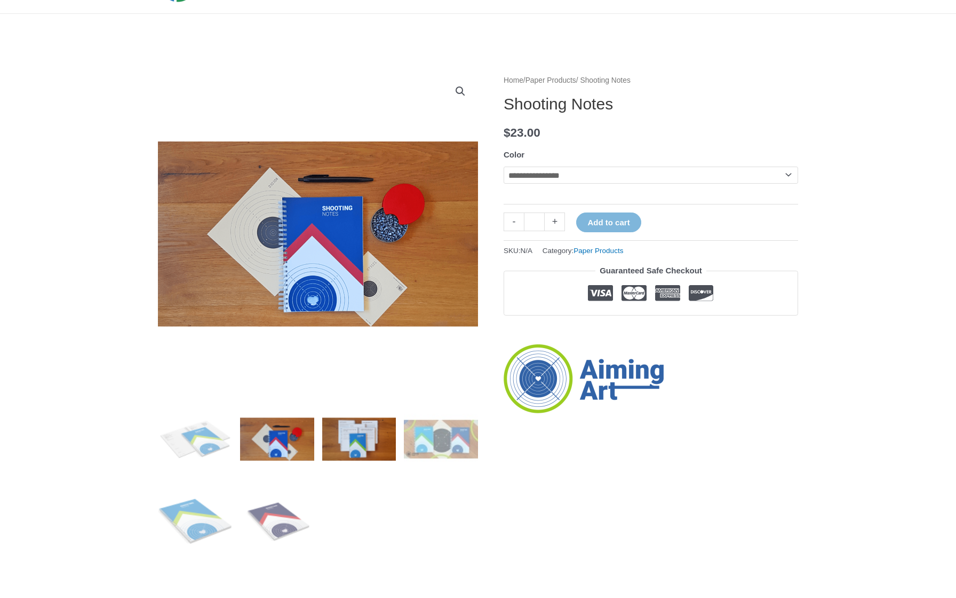
click at [361, 437] on img at bounding box center [359, 439] width 74 height 74
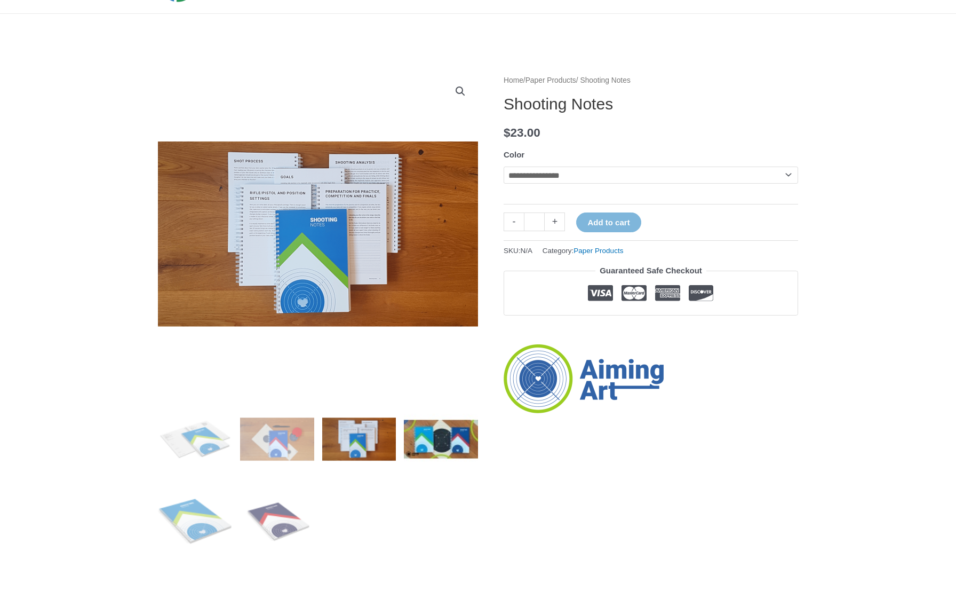
click at [451, 437] on img at bounding box center [441, 439] width 74 height 74
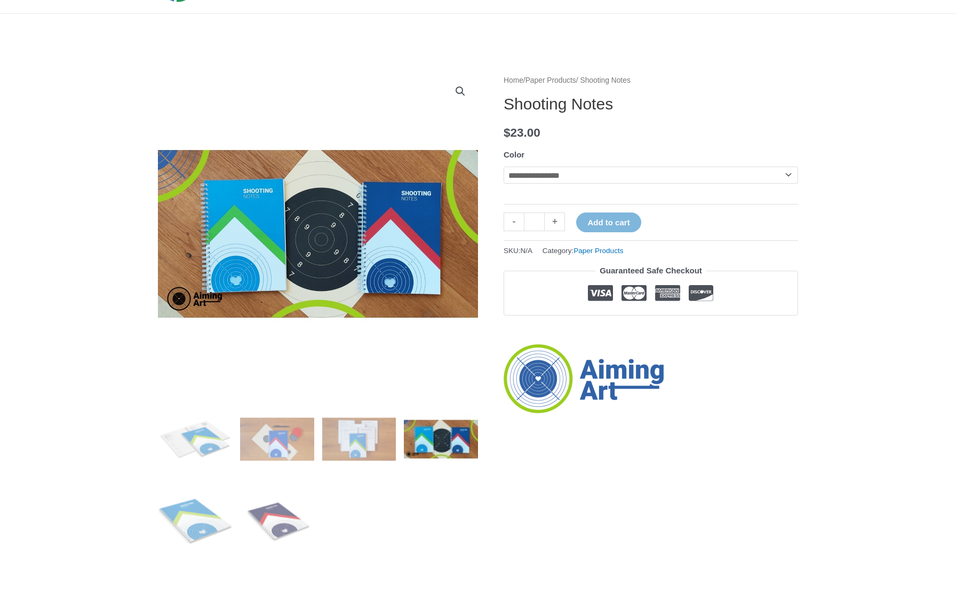
select select "**********"
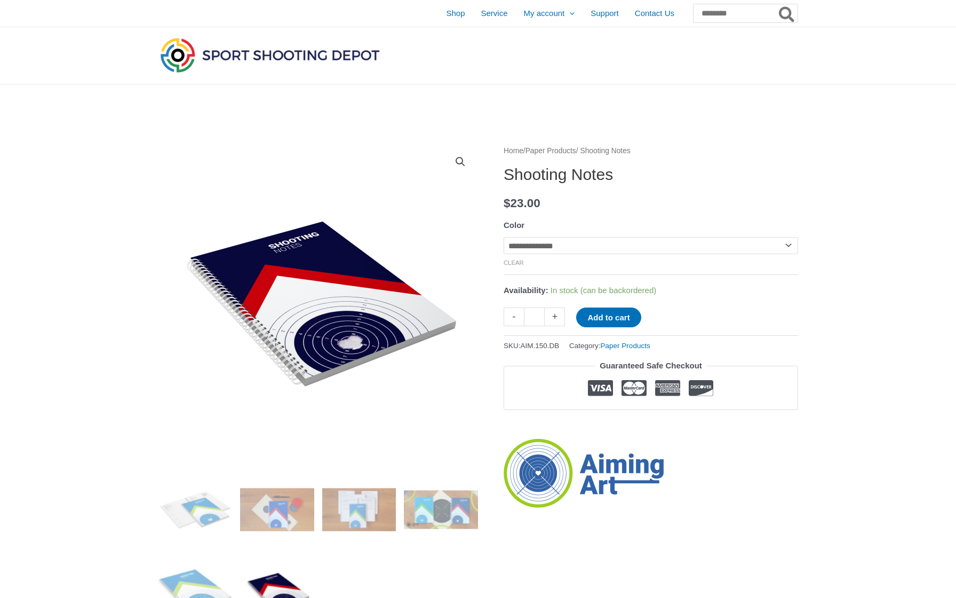
scroll to position [0, 0]
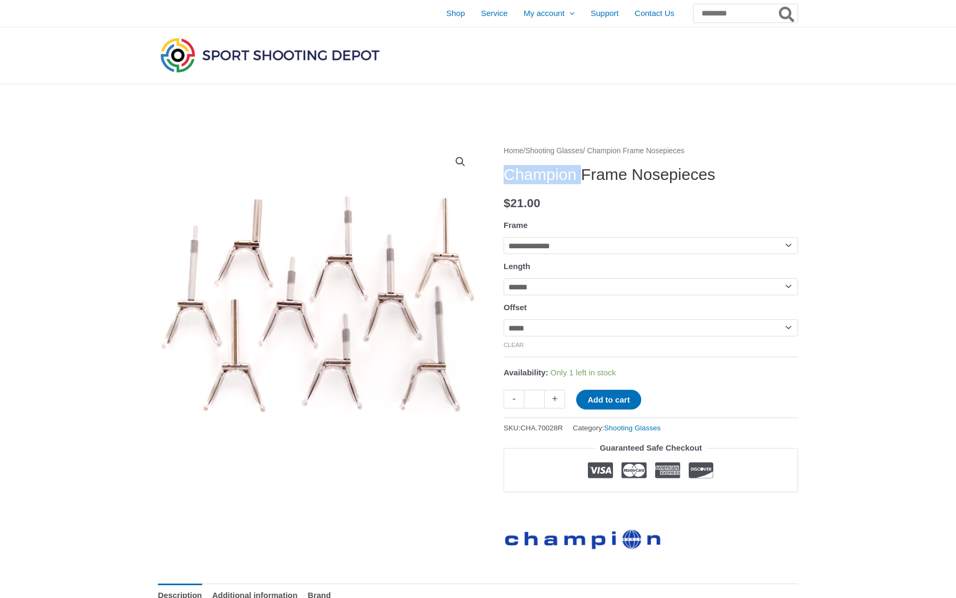
drag, startPoint x: 505, startPoint y: 176, endPoint x: 588, endPoint y: 175, distance: 82.7
click at [588, 175] on h1 "Champion Frame Nosepieces" at bounding box center [651, 174] width 295 height 19
copy h1 "Champion"
click at [791, 17] on icon "Search" at bounding box center [786, 14] width 15 height 15
click at [701, 12] on input "Search for:" at bounding box center [745, 13] width 105 height 19
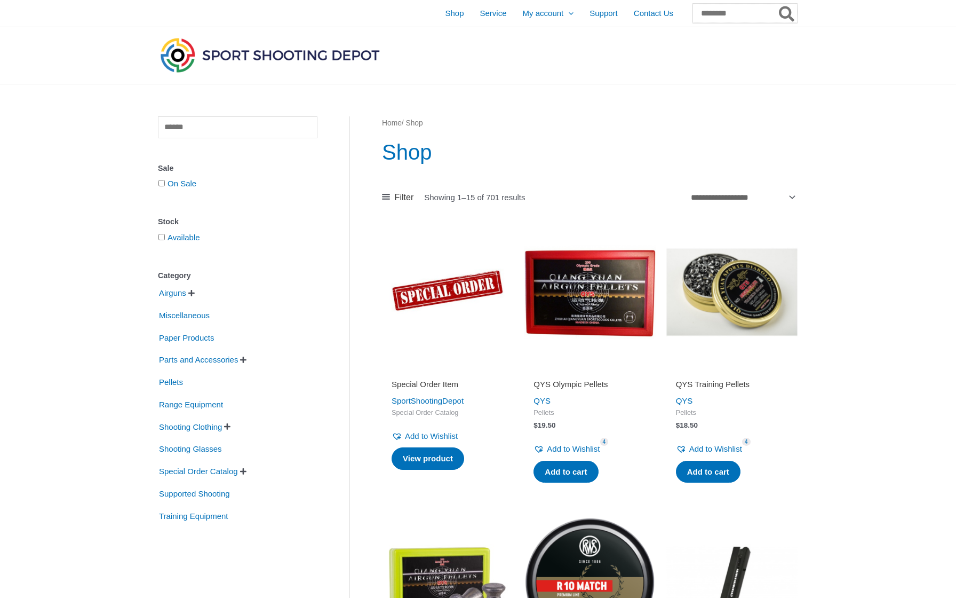
click at [703, 9] on input "Search for:" at bounding box center [745, 13] width 105 height 19
paste input "********"
type input "********"
click at [787, 13] on button "Search" at bounding box center [787, 13] width 21 height 19
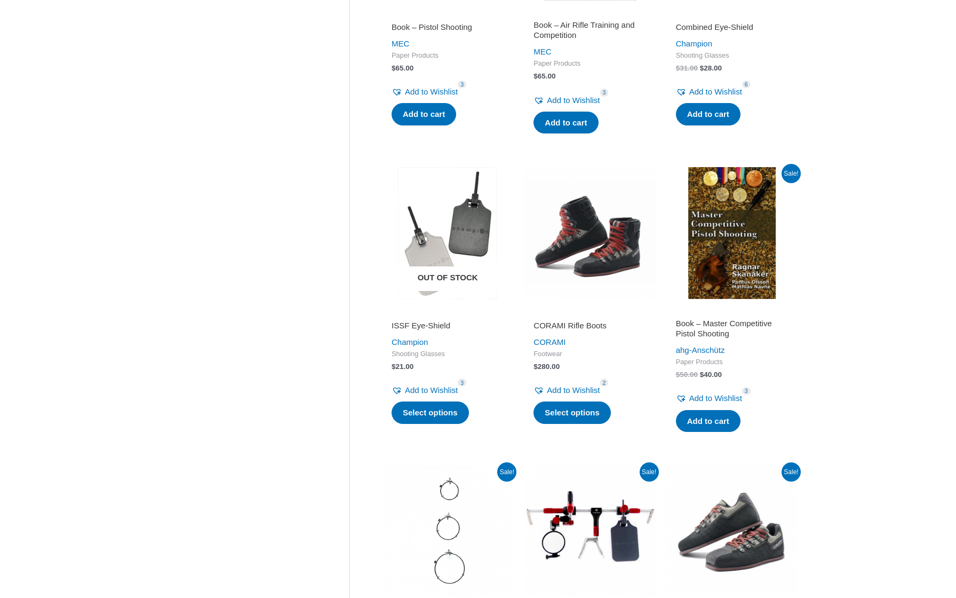
scroll to position [661, 0]
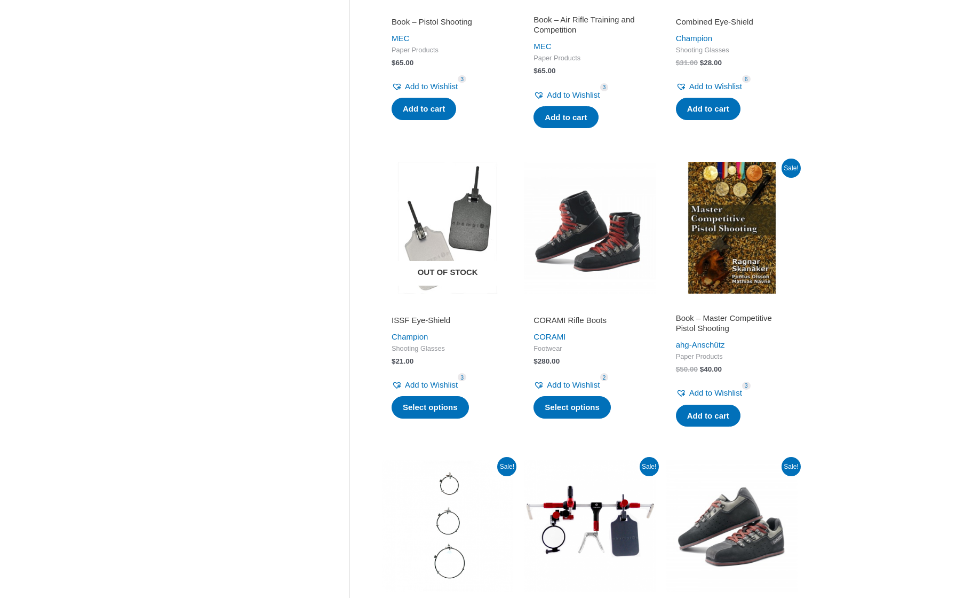
click at [450, 229] on img at bounding box center [447, 227] width 131 height 131
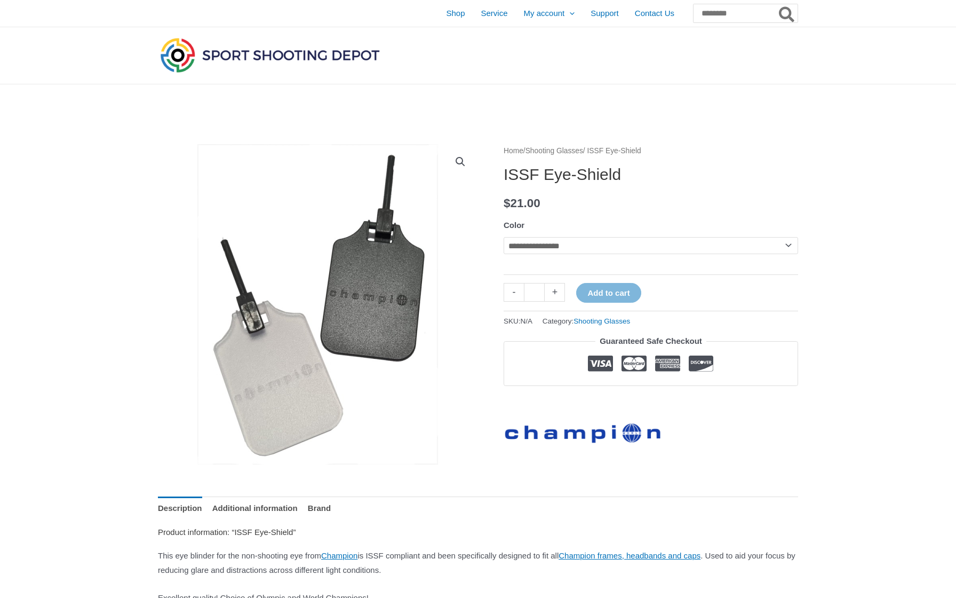
select select "****"
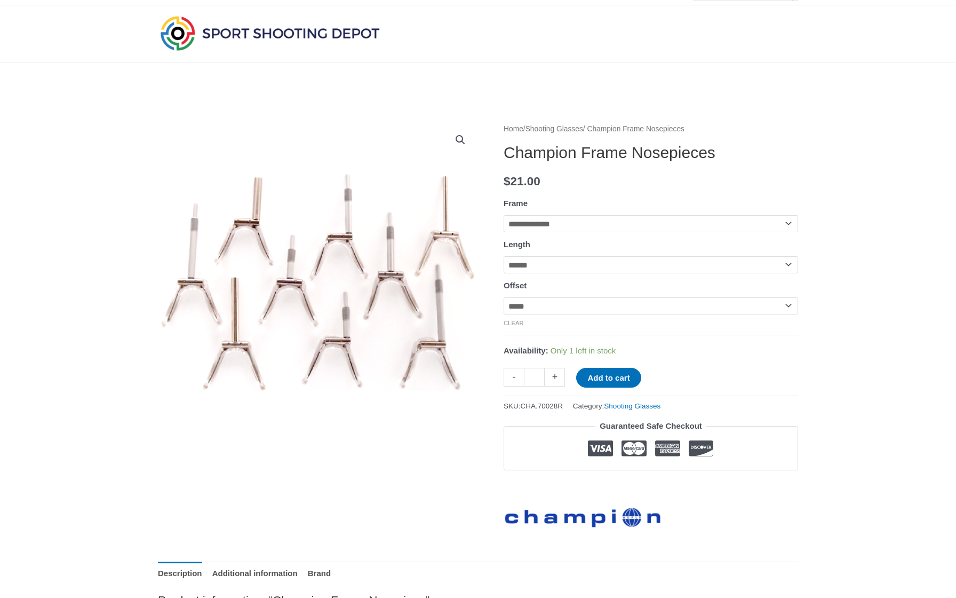
scroll to position [24, 0]
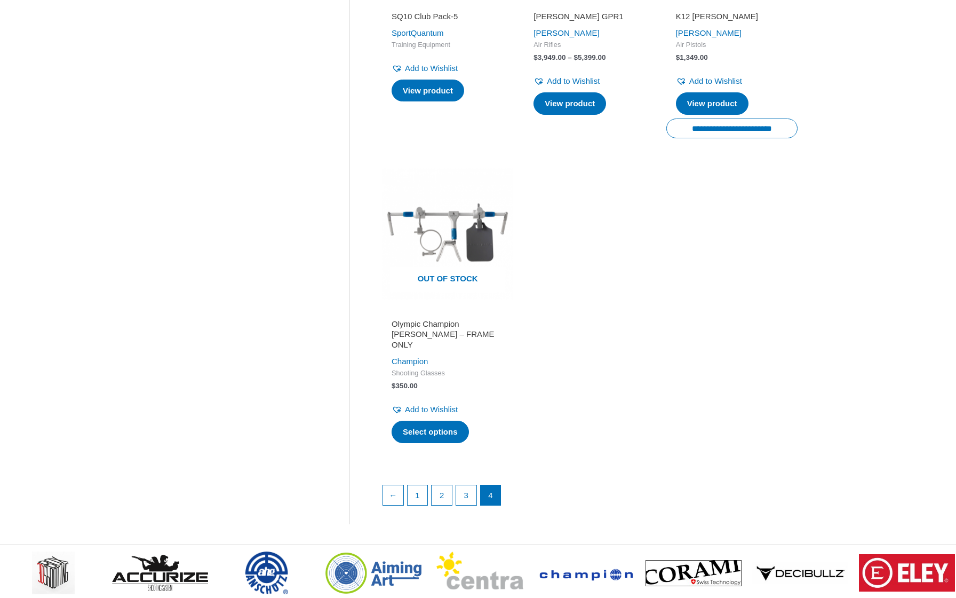
scroll to position [968, 0]
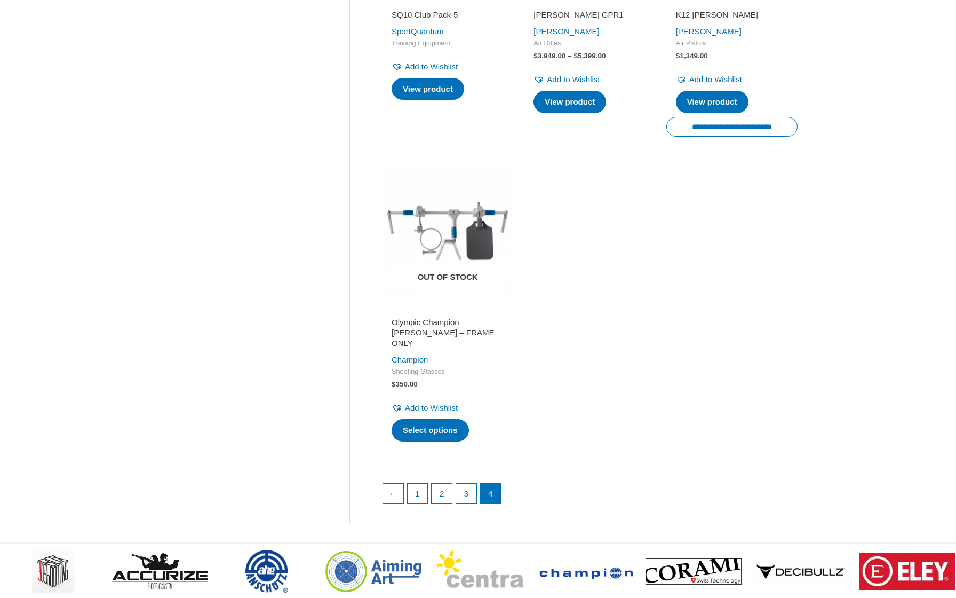
click at [474, 203] on img at bounding box center [447, 232] width 131 height 131
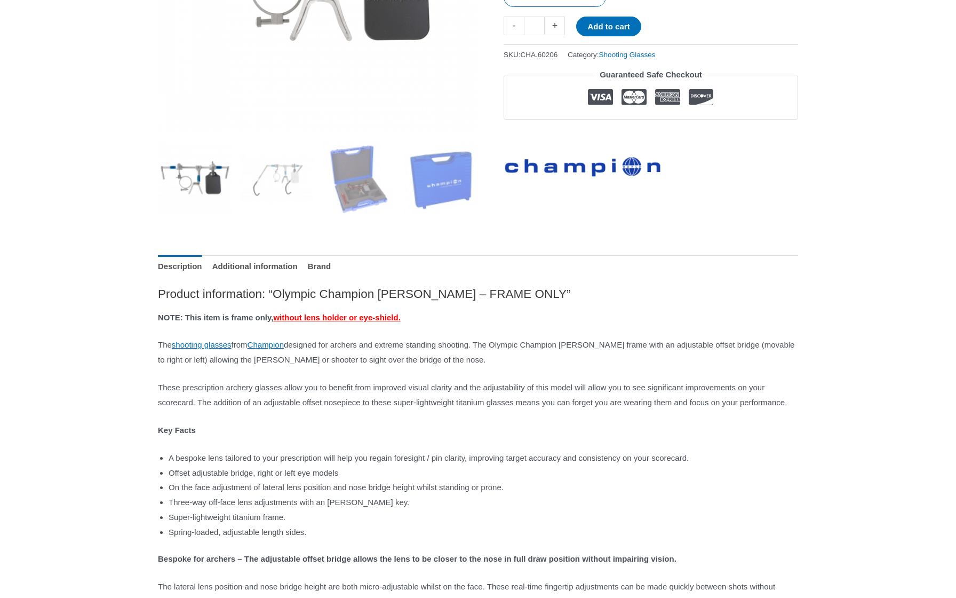
scroll to position [196, 0]
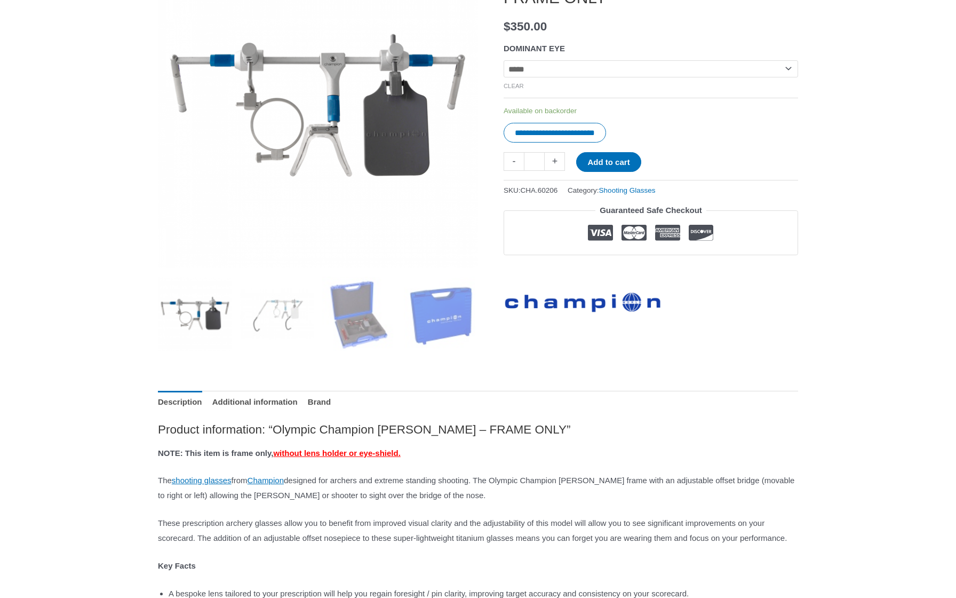
click at [347, 454] on span "without lens holder or eye-shield." at bounding box center [336, 452] width 127 height 9
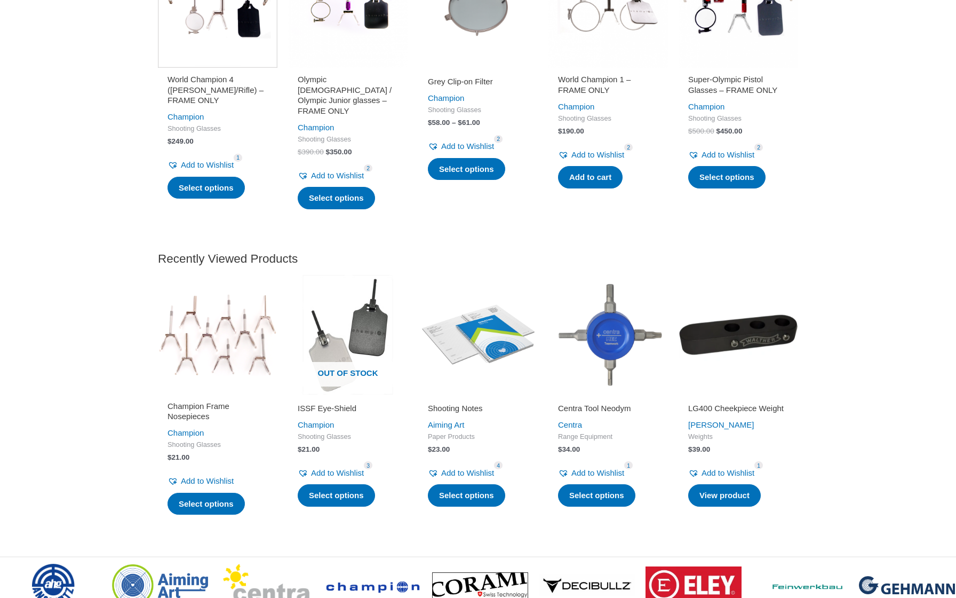
scroll to position [1558, 0]
click at [367, 339] on img at bounding box center [348, 335] width 120 height 120
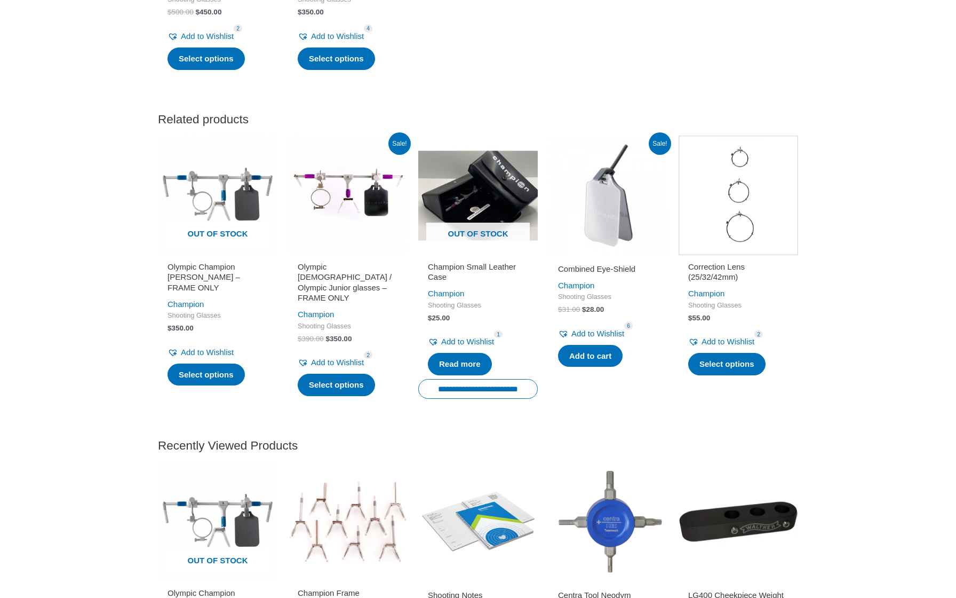
scroll to position [1216, 0]
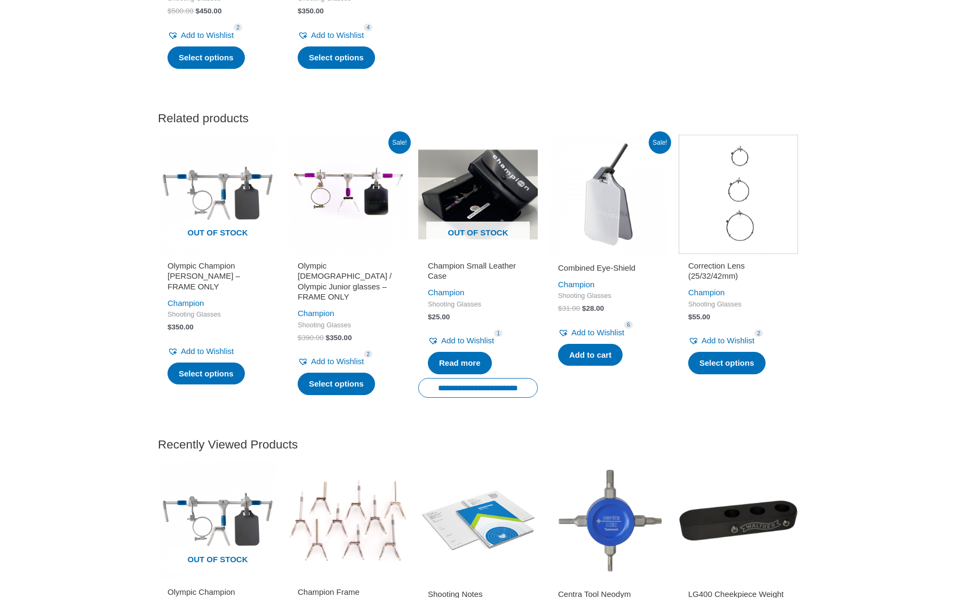
click at [619, 201] on img at bounding box center [609, 194] width 120 height 120
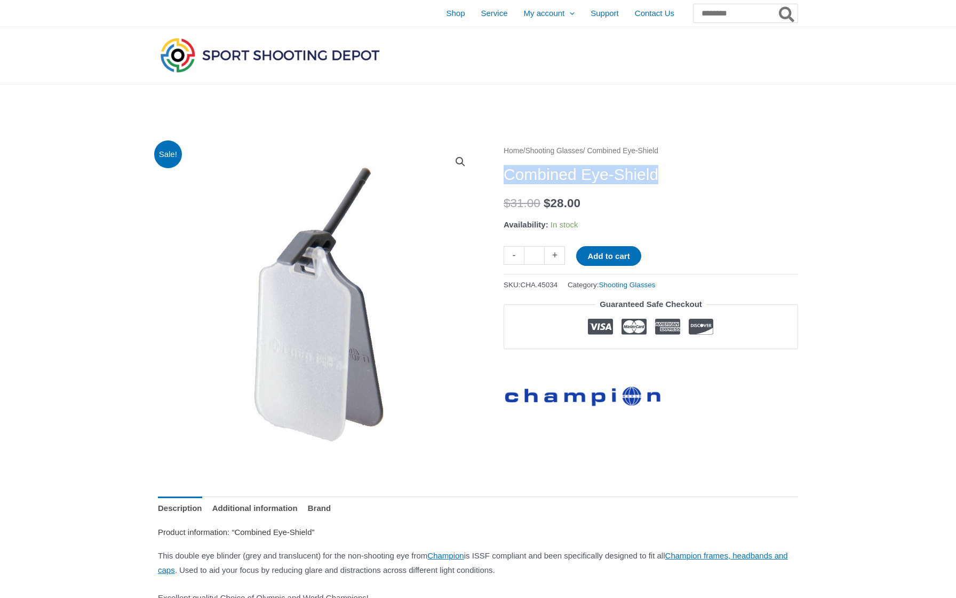
drag, startPoint x: 504, startPoint y: 172, endPoint x: 677, endPoint y: 181, distance: 172.6
click at [677, 181] on h1 "Combined Eye-Shield" at bounding box center [651, 174] width 295 height 19
